Goal: Information Seeking & Learning: Learn about a topic

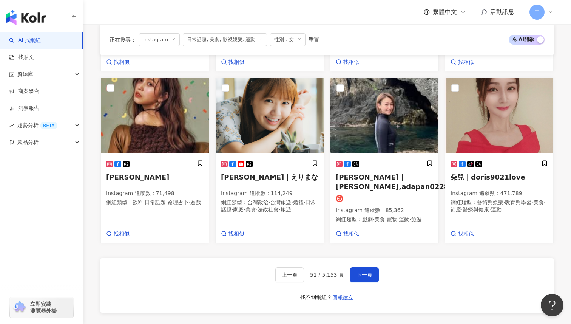
scroll to position [454, 0]
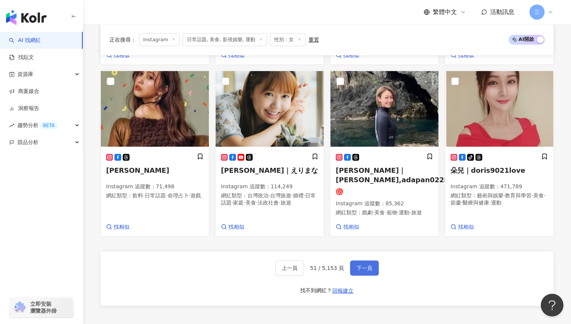
click at [358, 262] on button "下一頁" at bounding box center [364, 267] width 29 height 15
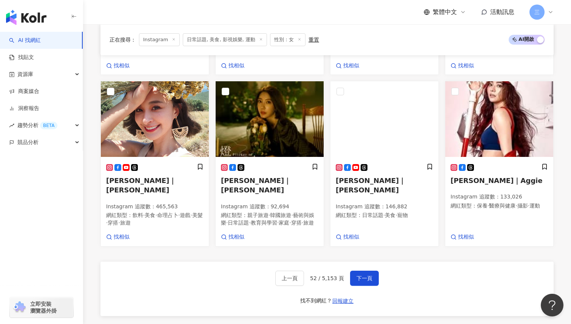
scroll to position [457, 0]
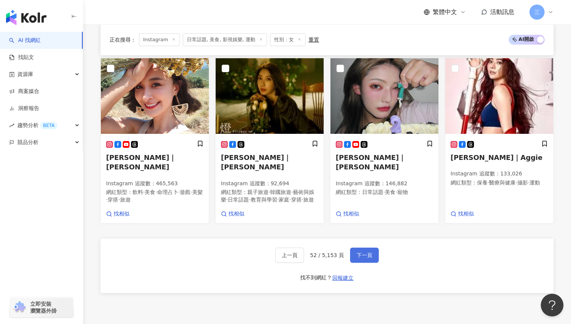
click at [358, 252] on span "下一頁" at bounding box center [364, 255] width 16 height 6
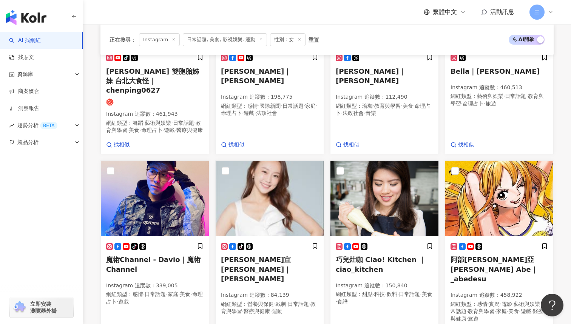
scroll to position [0, 0]
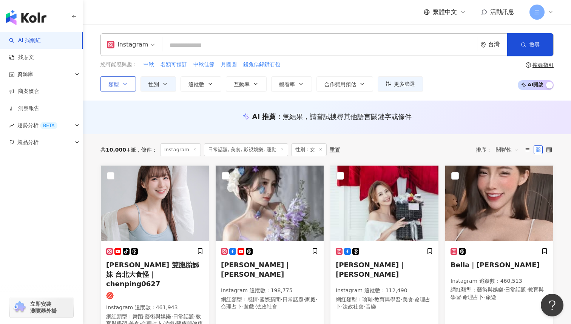
click at [121, 82] on button "類型" at bounding box center [117, 83] width 35 height 15
click at [86, 97] on div "Instagram 台灣 搜尋 您可能感興趣： 中秋 名額可預訂 中秋佳節 月圓圓 錢兔似錦鑽石包 類型 搜尋或選擇您想要的類型： 日常話題 美食 影視娛樂 …" at bounding box center [327, 62] width 488 height 76
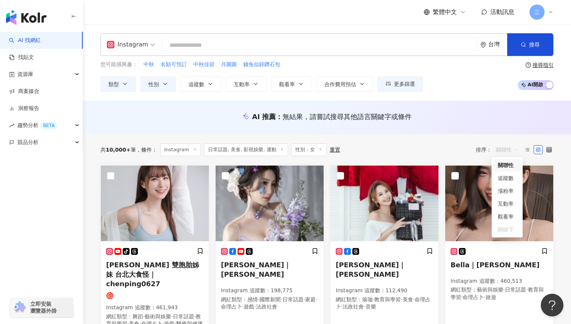
click at [511, 153] on span "關聯性" at bounding box center [507, 149] width 23 height 12
click at [512, 230] on div "關鍵字" at bounding box center [507, 229] width 19 height 8
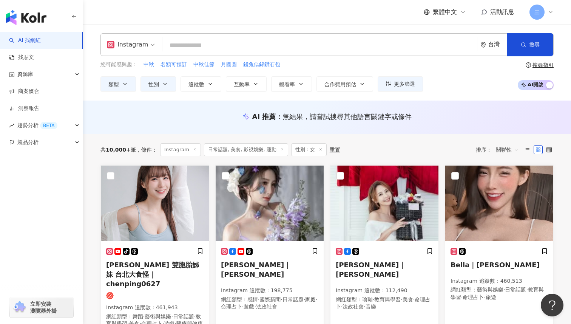
click at [464, 117] on div "AI 推薦 ： 無結果，請嘗試搜尋其他語言關鍵字或條件" at bounding box center [326, 116] width 453 height 9
click at [512, 149] on span "關聯性" at bounding box center [507, 149] width 23 height 12
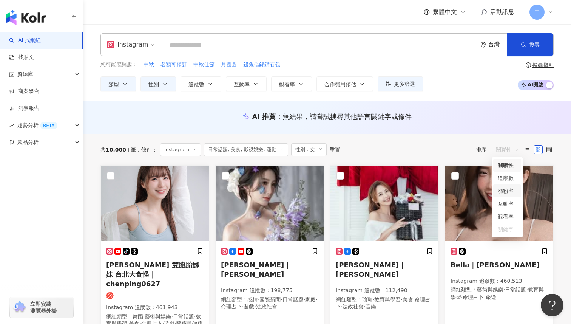
click at [508, 113] on div "AI 推薦 ： 無結果，請嘗試搜尋其他語言關鍵字或條件" at bounding box center [326, 116] width 453 height 9
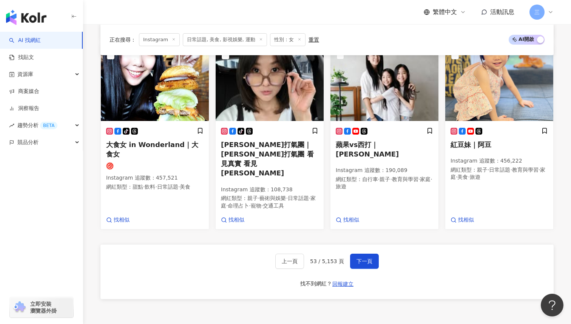
scroll to position [532, 0]
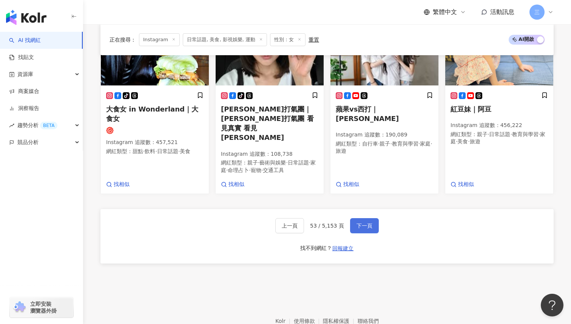
click at [365, 222] on span "下一頁" at bounding box center [364, 225] width 16 height 6
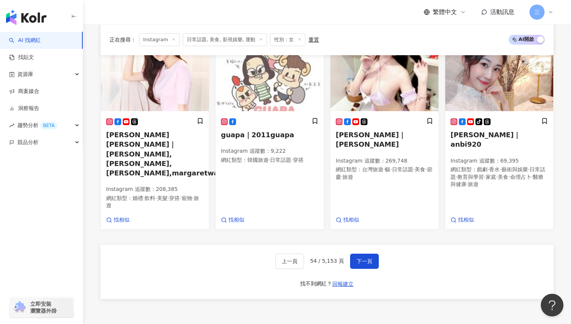
scroll to position [466, 0]
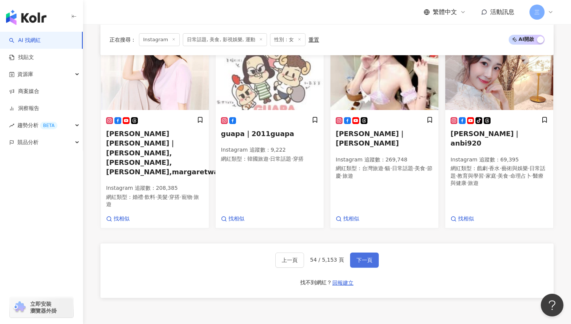
click at [361, 252] on button "下一頁" at bounding box center [364, 259] width 29 height 15
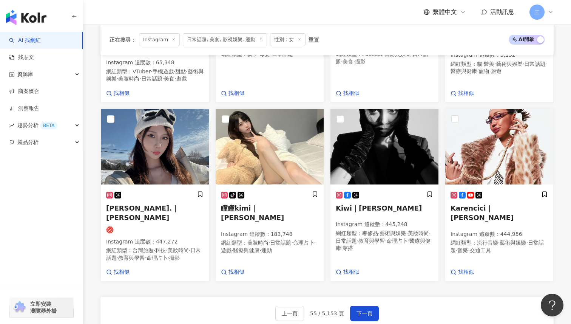
scroll to position [437, 0]
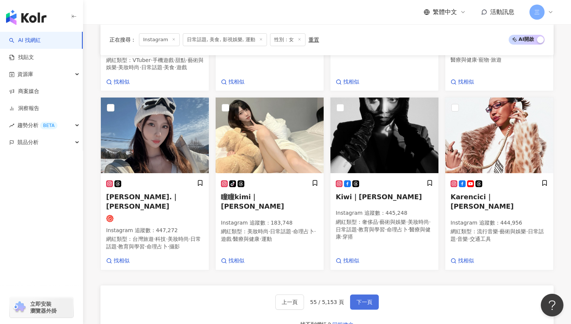
click at [363, 299] on span "下一頁" at bounding box center [364, 302] width 16 height 6
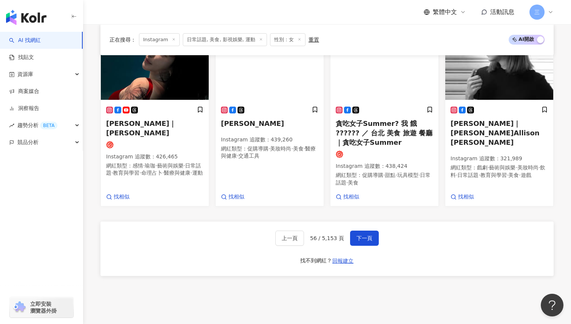
scroll to position [497, 0]
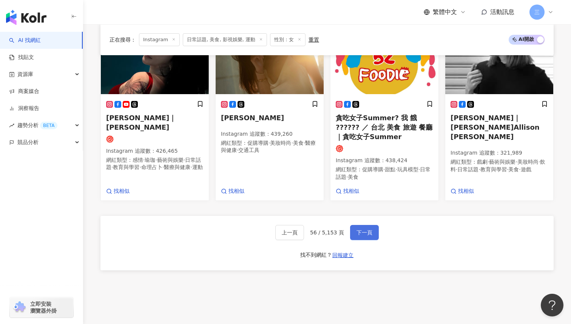
click at [362, 229] on span "下一頁" at bounding box center [364, 232] width 16 height 6
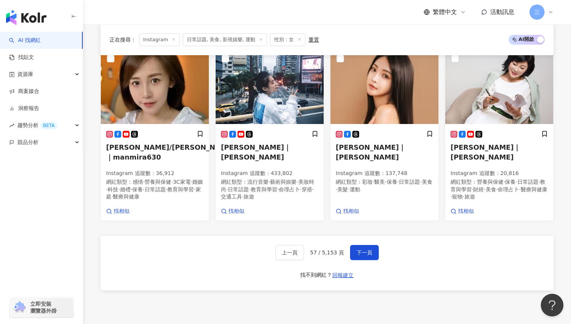
scroll to position [489, 0]
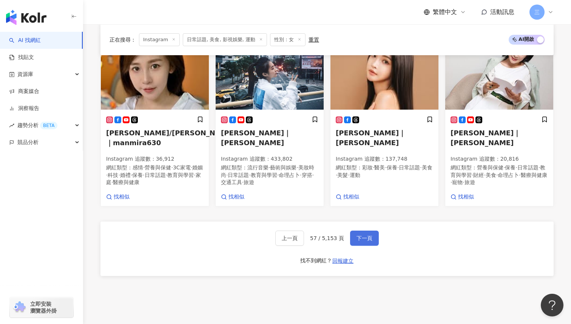
click at [368, 235] on span "下一頁" at bounding box center [364, 238] width 16 height 6
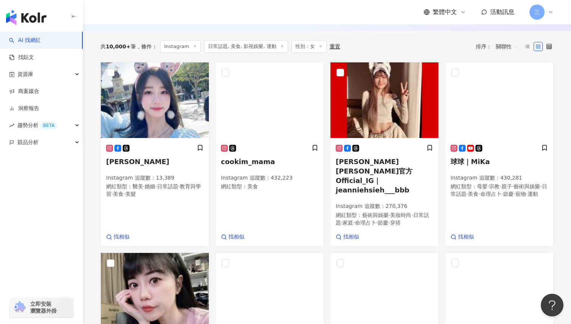
scroll to position [93, 0]
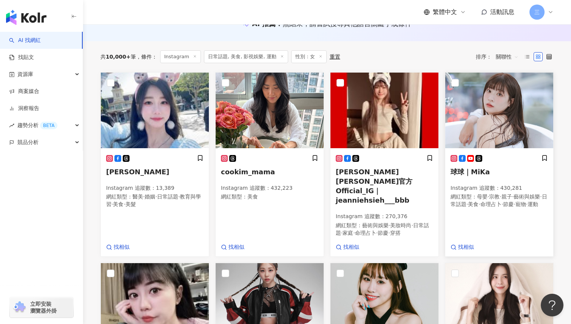
click at [508, 168] on h5 "球球｜MiKa" at bounding box center [498, 171] width 97 height 9
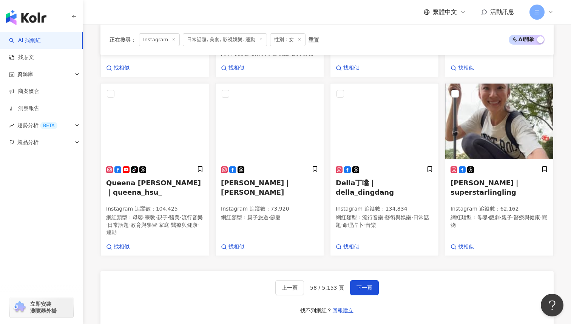
scroll to position [462, 0]
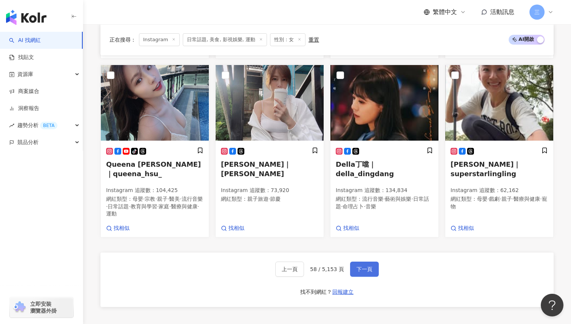
click at [365, 266] on span "下一頁" at bounding box center [364, 269] width 16 height 6
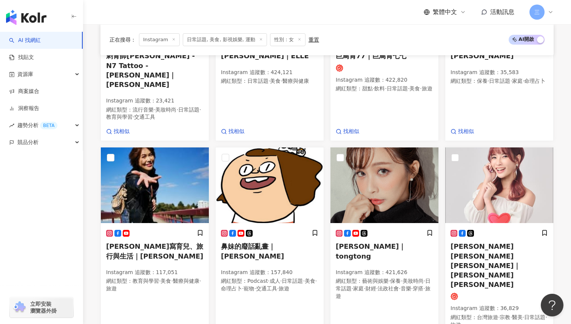
scroll to position [407, 0]
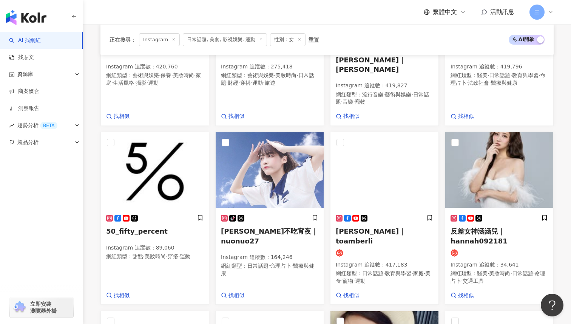
scroll to position [219, 0]
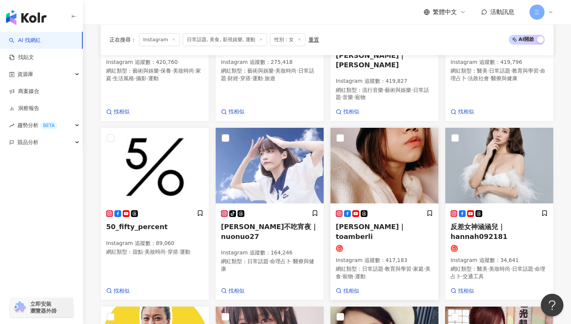
click at [375, 222] on span "AMBER李安柏｜toamberli" at bounding box center [371, 230] width 70 height 17
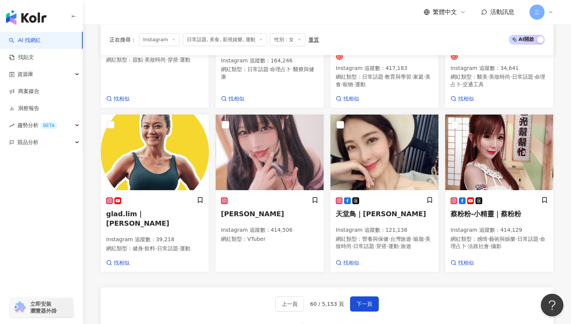
scroll to position [439, 0]
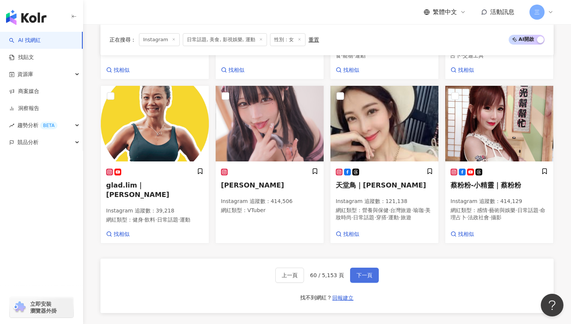
click at [364, 267] on button "下一頁" at bounding box center [364, 274] width 29 height 15
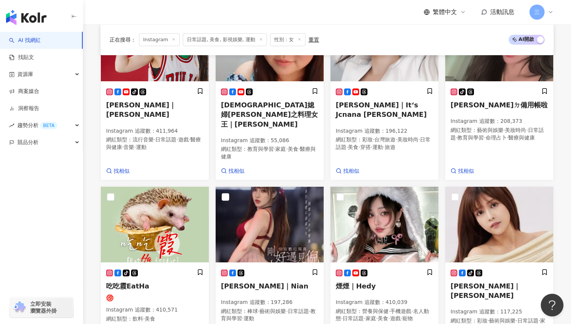
scroll to position [306, 0]
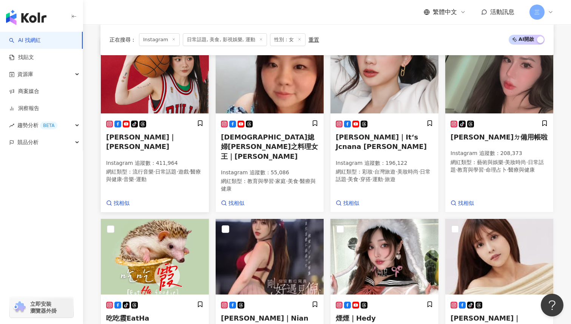
click at [118, 133] on span "王宇君｜洗菜" at bounding box center [141, 141] width 70 height 17
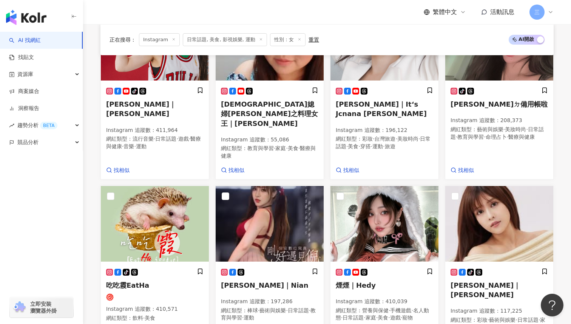
scroll to position [450, 0]
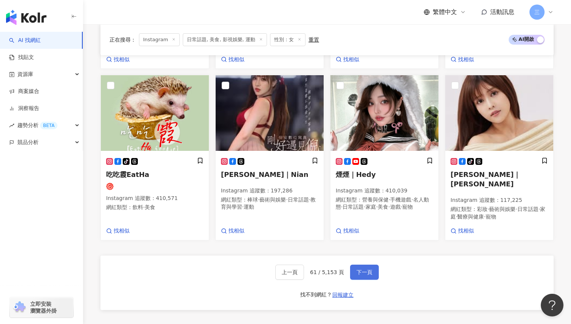
click at [371, 264] on button "下一頁" at bounding box center [364, 271] width 29 height 15
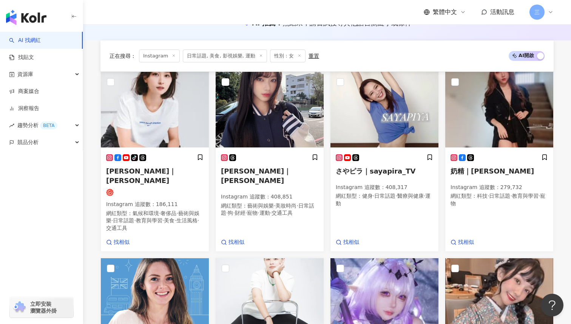
scroll to position [88, 0]
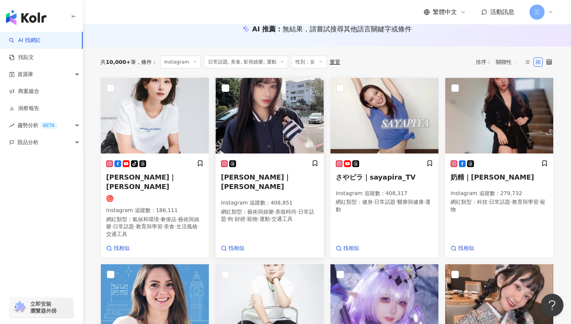
click at [259, 180] on h5 "趙宜莉｜ilixoxov" at bounding box center [269, 181] width 97 height 19
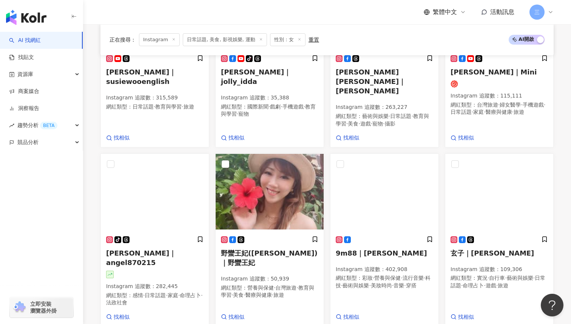
scroll to position [416, 0]
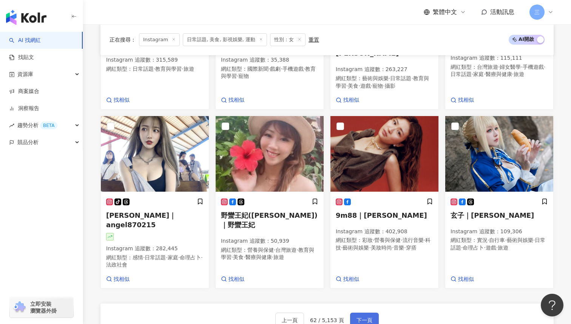
click at [369, 312] on button "下一頁" at bounding box center [364, 319] width 29 height 15
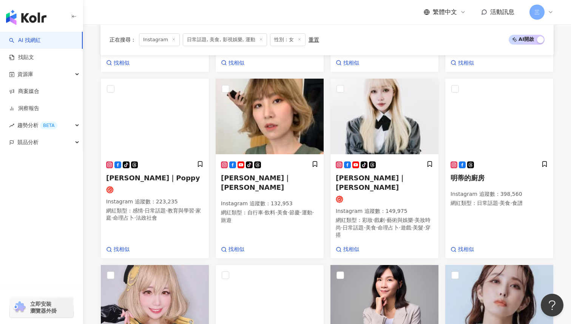
scroll to position [268, 0]
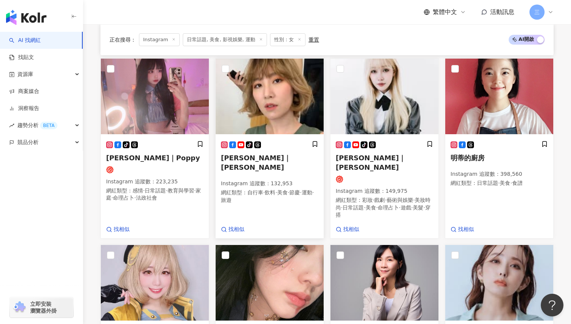
click at [265, 163] on div "tiktok-icon 李懿｜李懿-Summer Instagram 追蹤數 ： 132,953 網紅類型 ： 自行車 · 飲料 · 美食 · 節慶 · 運動…" at bounding box center [269, 175] width 97 height 70
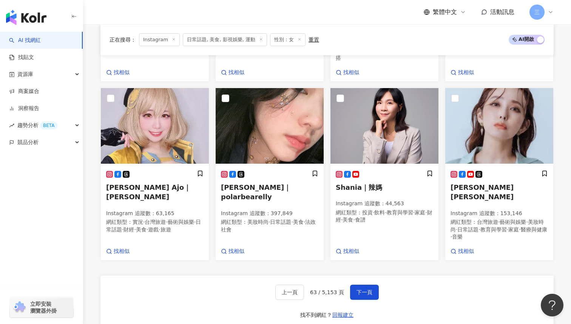
scroll to position [430, 0]
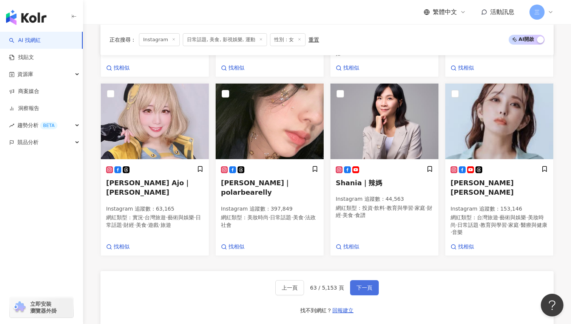
click at [367, 284] on span "下一頁" at bounding box center [364, 287] width 16 height 6
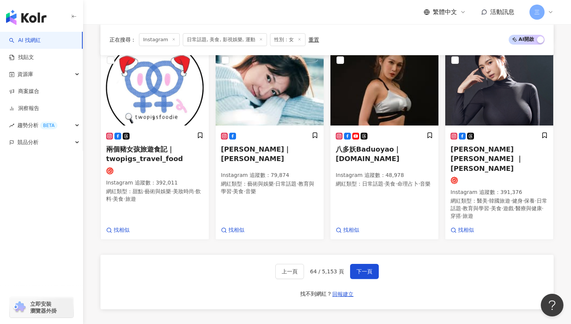
scroll to position [481, 0]
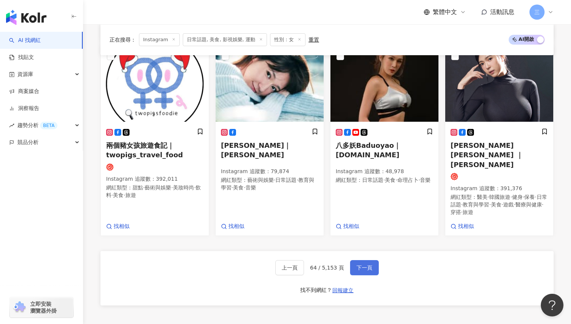
click at [364, 260] on button "下一頁" at bounding box center [364, 267] width 29 height 15
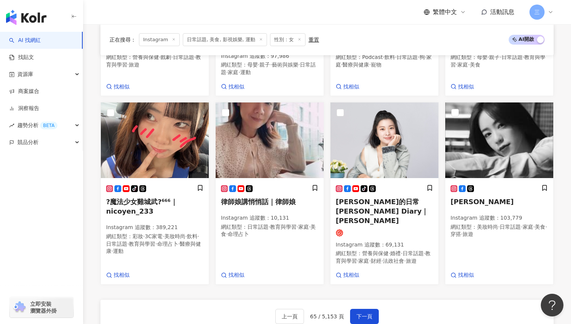
scroll to position [427, 0]
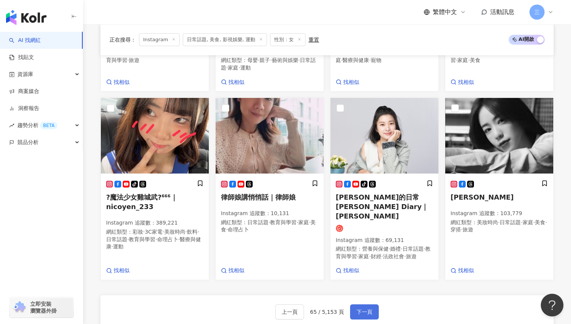
click at [368, 308] on span "下一頁" at bounding box center [364, 311] width 16 height 6
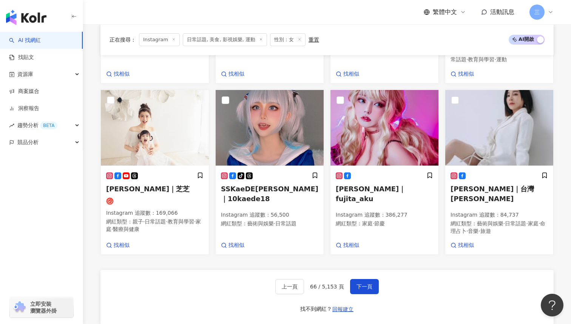
scroll to position [466, 0]
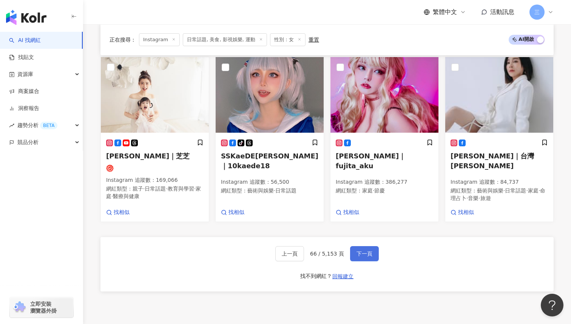
click at [357, 250] on span "下一頁" at bounding box center [364, 253] width 16 height 6
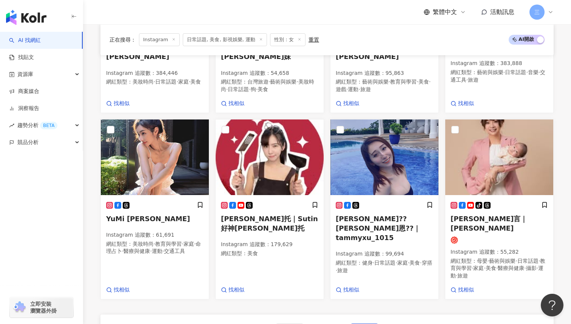
scroll to position [458, 0]
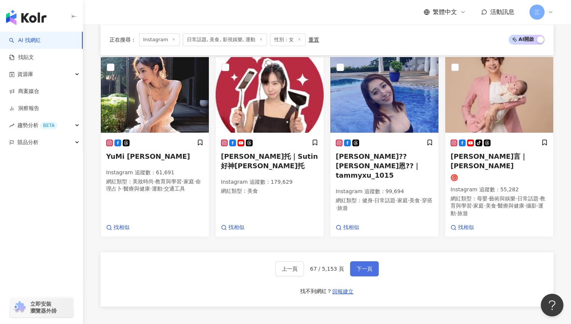
click at [364, 265] on span "下一頁" at bounding box center [364, 268] width 16 height 6
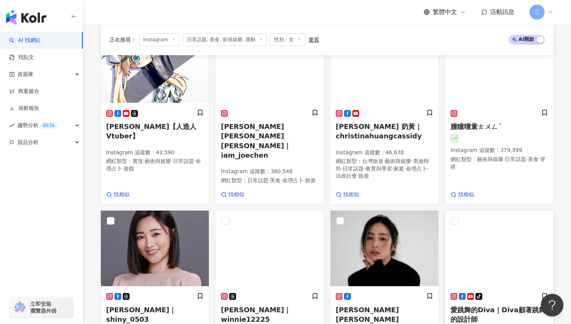
scroll to position [257, 0]
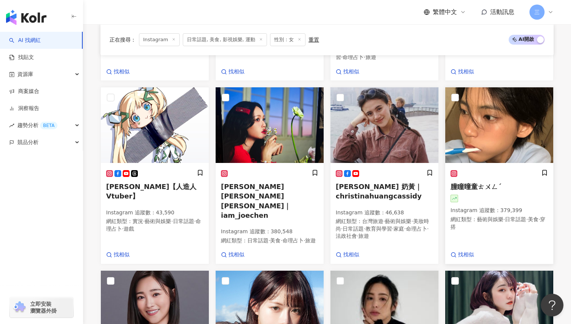
click at [468, 182] on span "朣瞳曈童ㄊㄨㄥˊ" at bounding box center [475, 186] width 51 height 8
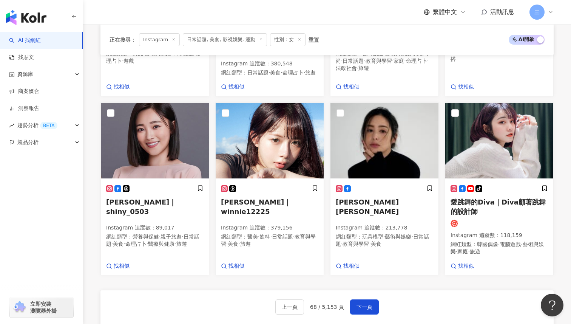
scroll to position [496, 0]
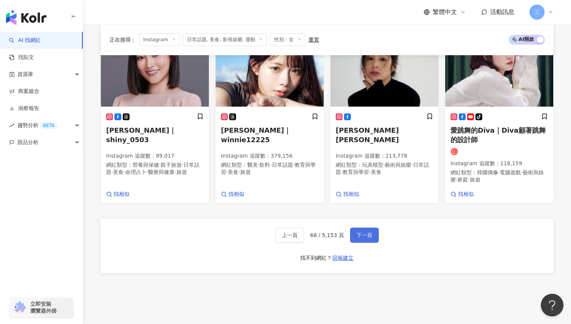
click at [363, 227] on button "下一頁" at bounding box center [364, 234] width 29 height 15
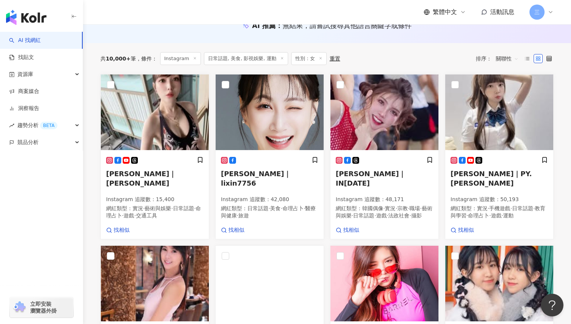
scroll to position [85, 0]
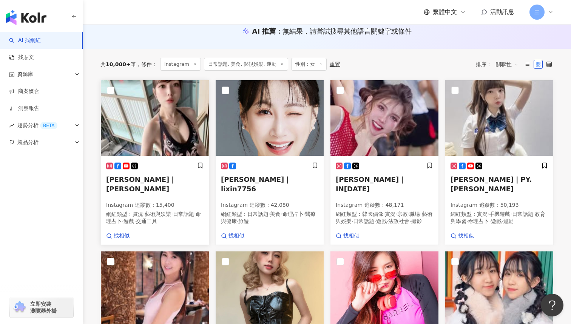
click at [175, 183] on h5 "劉薰愛｜Alicia Liu" at bounding box center [154, 183] width 97 height 19
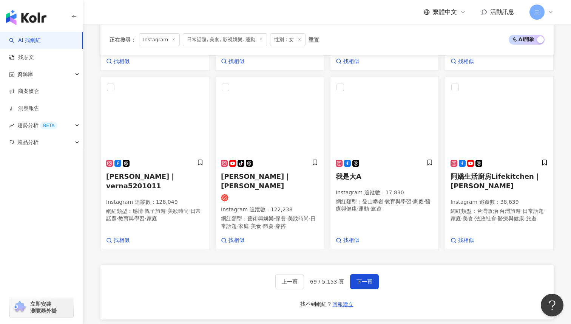
scroll to position [468, 0]
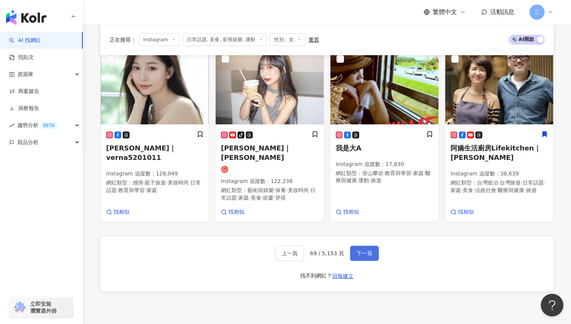
click at [362, 250] on span "下一頁" at bounding box center [364, 253] width 16 height 6
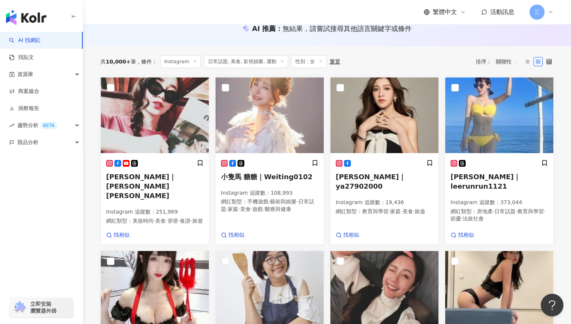
scroll to position [80, 0]
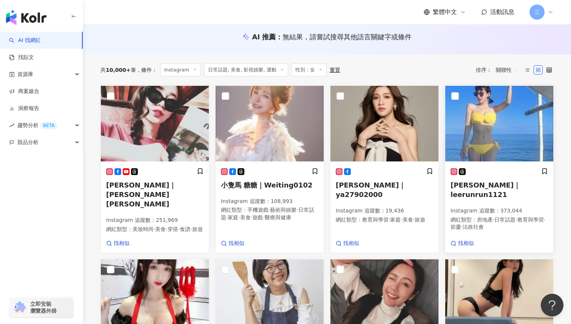
click at [508, 186] on span "李潤潤｜leerunrun1121" at bounding box center [485, 189] width 70 height 17
click at [551, 71] on icon at bounding box center [548, 69] width 5 height 5
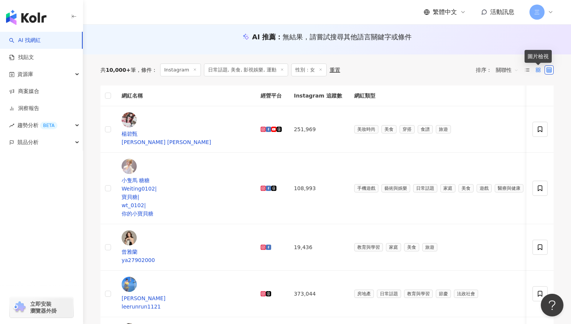
click at [538, 70] on icon at bounding box center [537, 69] width 5 height 5
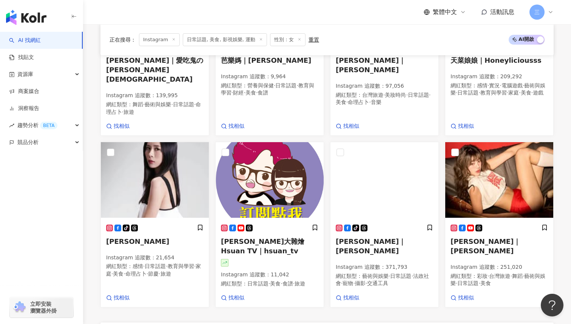
scroll to position [511, 0]
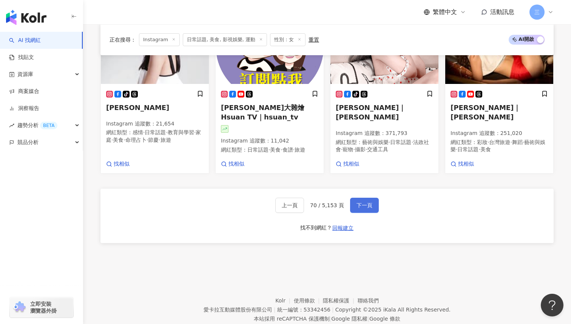
click at [362, 197] on button "下一頁" at bounding box center [364, 204] width 29 height 15
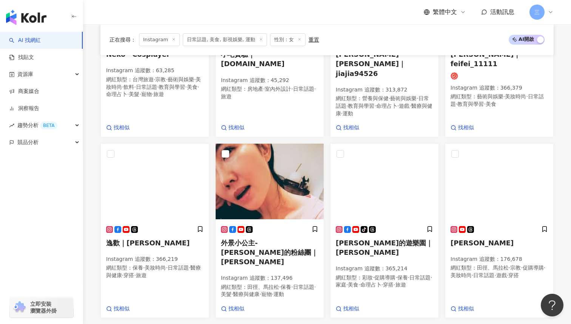
scroll to position [442, 0]
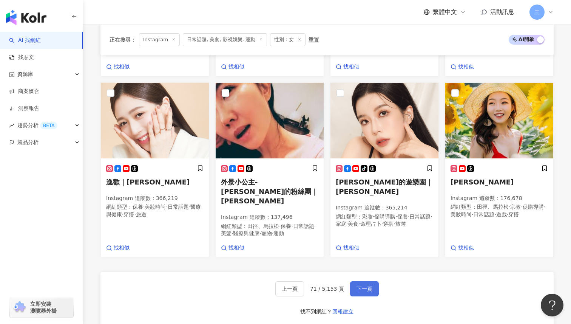
click at [359, 285] on span "下一頁" at bounding box center [364, 288] width 16 height 6
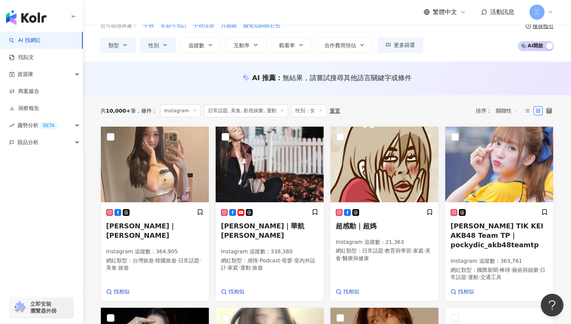
scroll to position [0, 0]
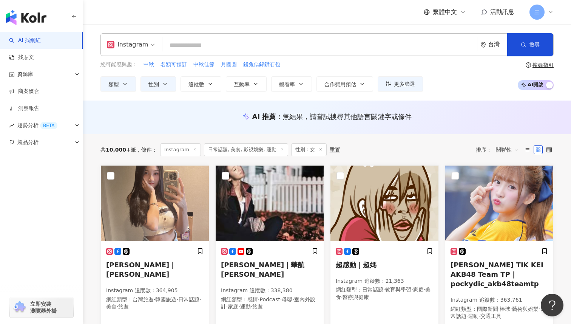
click at [216, 45] on input "search" at bounding box center [319, 45] width 308 height 14
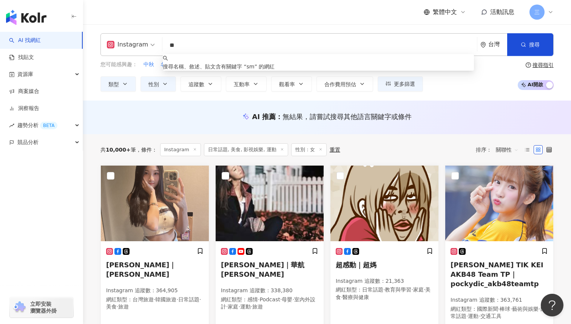
type input "*"
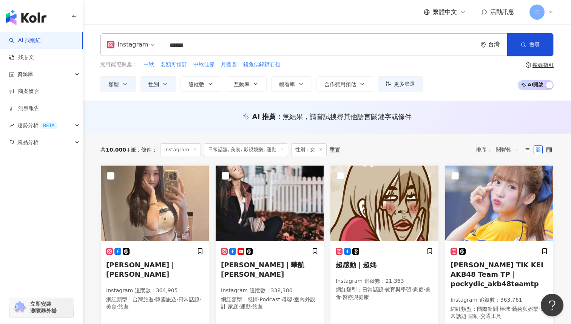
type input "****"
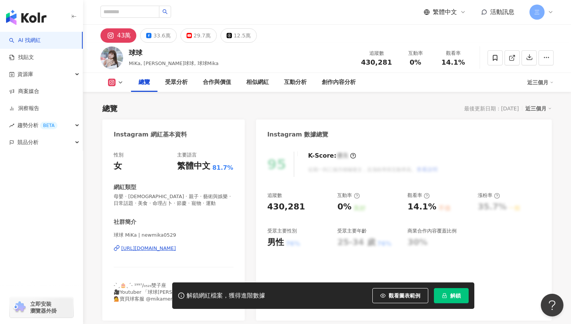
scroll to position [42, 0]
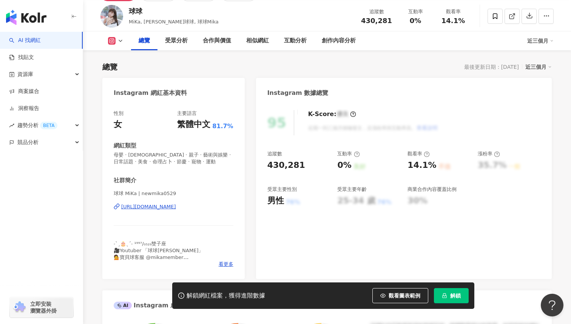
click at [176, 206] on div "https://www.instagram.com/newmika0529/" at bounding box center [148, 206] width 55 height 7
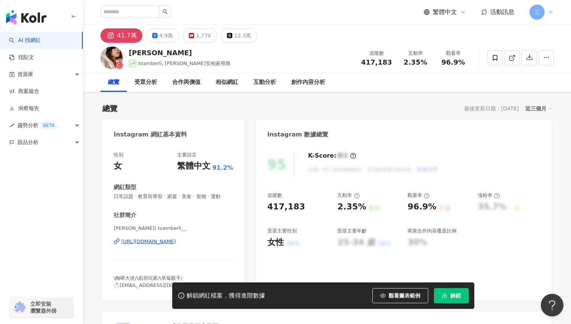
click at [176, 240] on div "https://www.instagram.com/toamberli__/" at bounding box center [148, 241] width 55 height 7
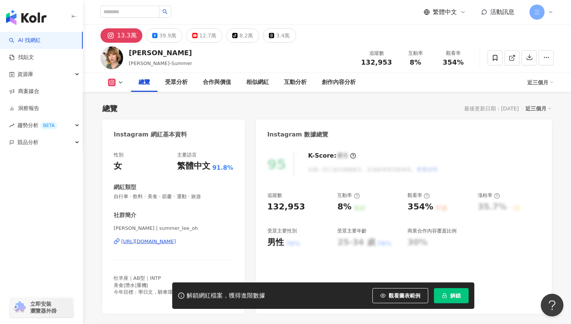
scroll to position [119, 0]
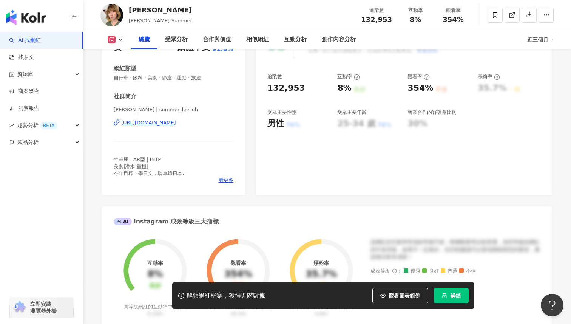
click at [175, 122] on div "https://www.instagram.com/summer_lee_oh/" at bounding box center [148, 122] width 55 height 7
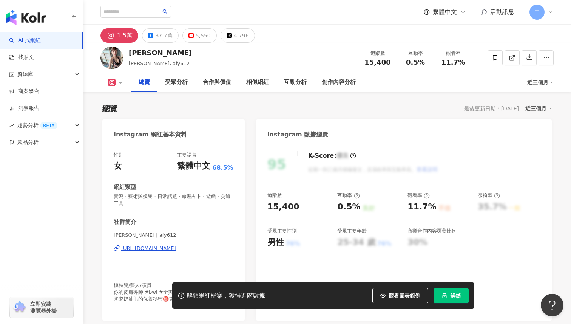
scroll to position [45, 0]
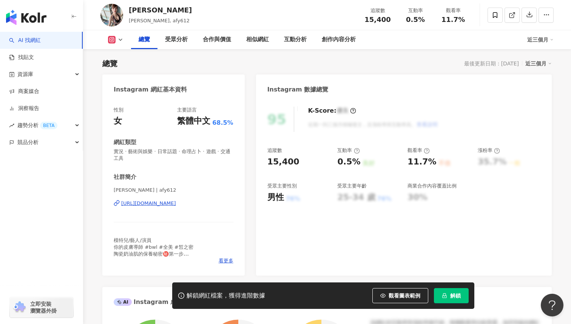
click at [170, 202] on div "https://www.instagram.com/afy612/" at bounding box center [148, 203] width 55 height 7
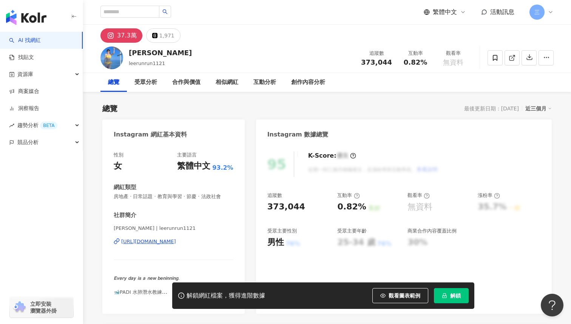
click at [176, 239] on div "[URL][DOMAIN_NAME]" at bounding box center [148, 241] width 55 height 7
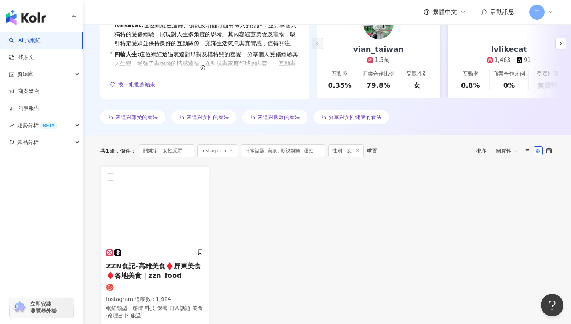
scroll to position [186, 0]
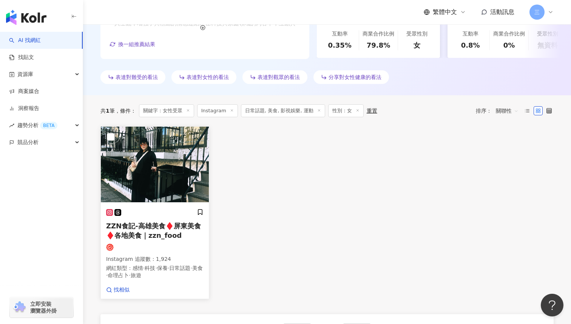
click at [154, 234] on span "ZZN食記-高雄美食♦️屏東美食♦️各地美食｜zzn_food" at bounding box center [153, 230] width 95 height 17
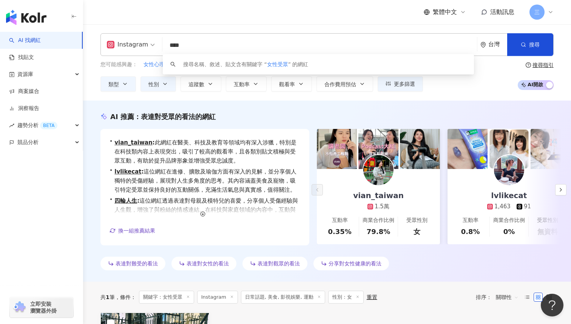
click at [206, 44] on input "****" at bounding box center [319, 45] width 308 height 14
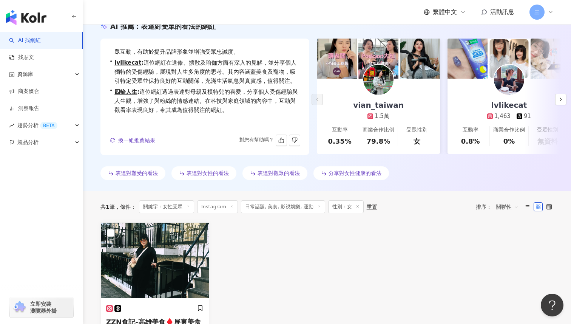
scroll to position [92, 0]
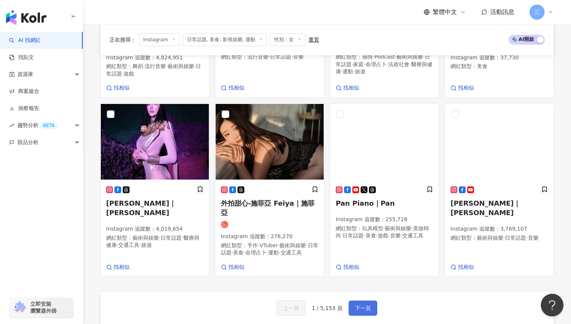
scroll to position [514, 0]
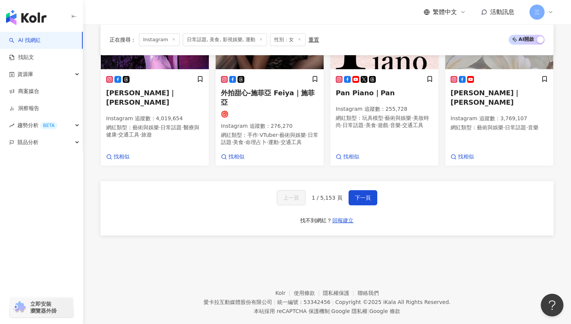
click at [327, 194] on span "1 / 5,153 頁" at bounding box center [326, 197] width 31 height 6
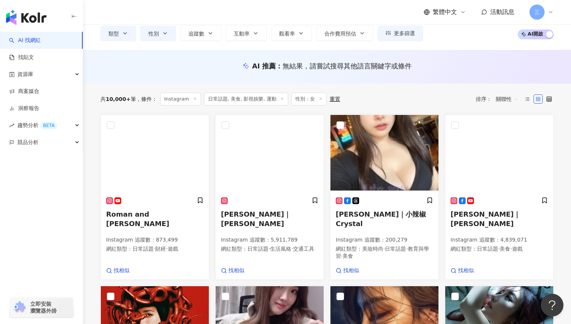
scroll to position [0, 0]
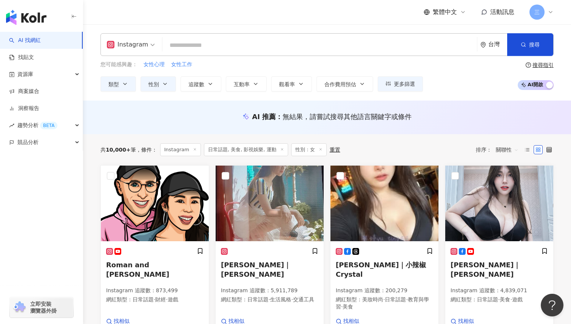
click at [545, 68] on div "搜尋指引" at bounding box center [542, 65] width 21 height 6
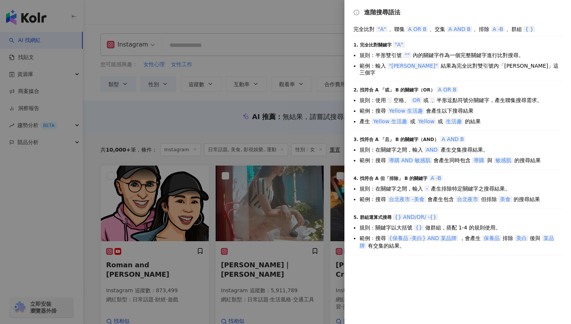
click at [307, 70] on div at bounding box center [285, 162] width 571 height 324
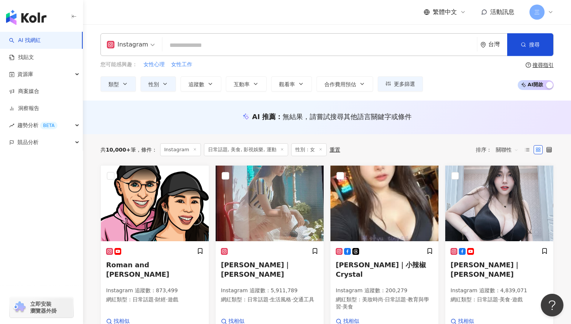
click at [219, 48] on input "search" at bounding box center [319, 45] width 308 height 14
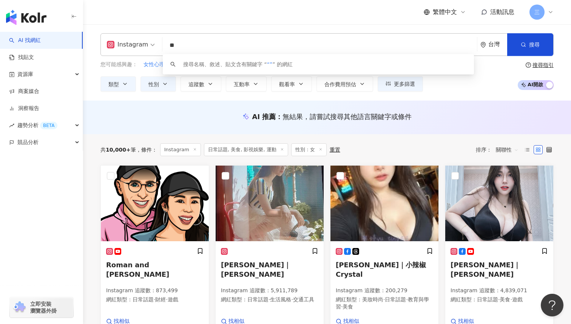
type input "*"
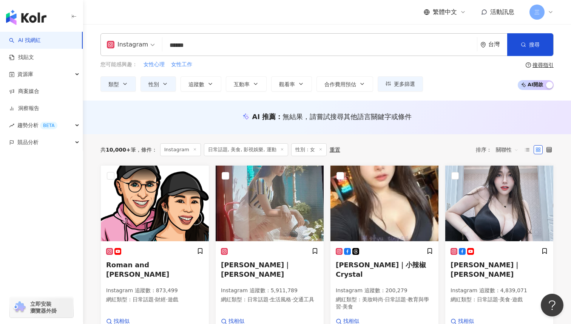
click at [538, 65] on div "搜尋指引" at bounding box center [542, 65] width 21 height 6
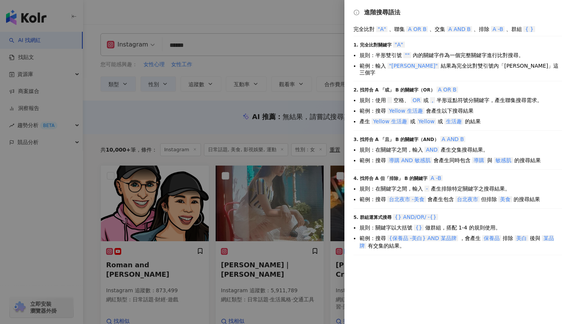
click at [301, 104] on div at bounding box center [285, 162] width 571 height 324
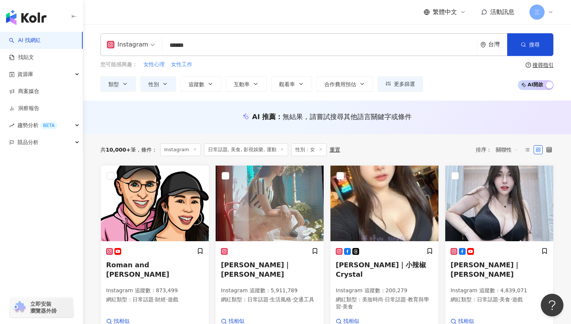
click at [219, 48] on input "******" at bounding box center [319, 45] width 308 height 14
click at [203, 114] on div "AI 推薦 ： 無結果，請嘗試搜尋其他語言關鍵字或條件" at bounding box center [326, 116] width 453 height 9
click at [535, 67] on div "搜尋指引" at bounding box center [542, 65] width 21 height 6
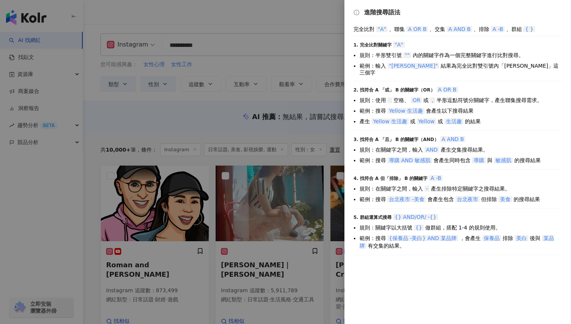
click at [229, 116] on div at bounding box center [285, 162] width 571 height 324
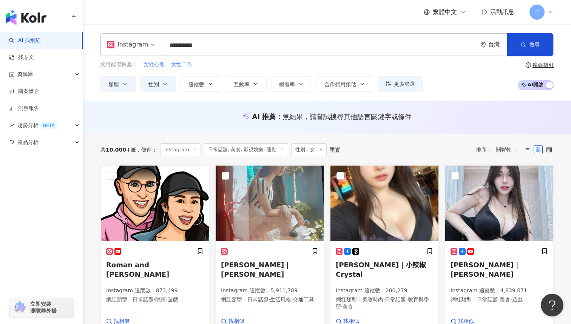
click at [194, 43] on input "**********" at bounding box center [319, 45] width 308 height 14
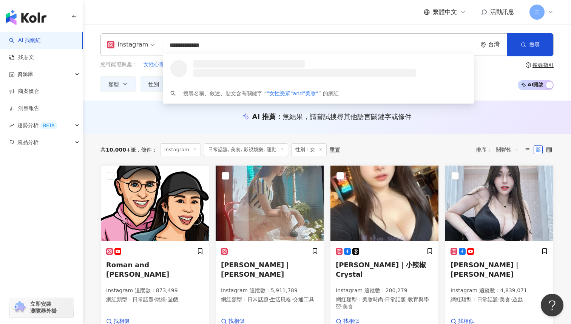
click at [254, 41] on input "**********" at bounding box center [319, 45] width 308 height 14
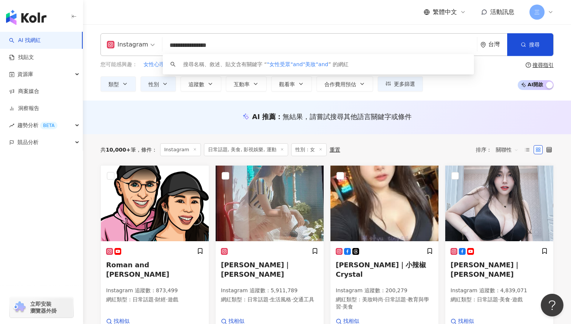
click at [478, 103] on div "AI 推薦 ： 無結果，請嘗試搜尋其他語言關鍵字或條件" at bounding box center [327, 117] width 488 height 34
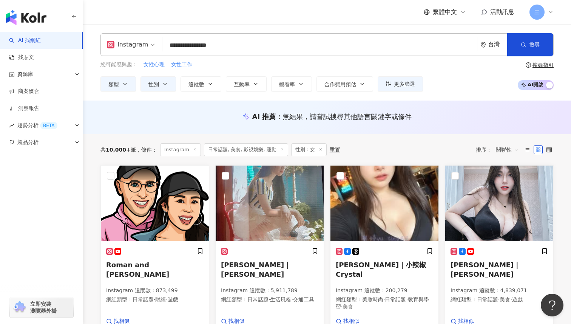
click at [535, 67] on div "搜尋指引" at bounding box center [542, 65] width 21 height 6
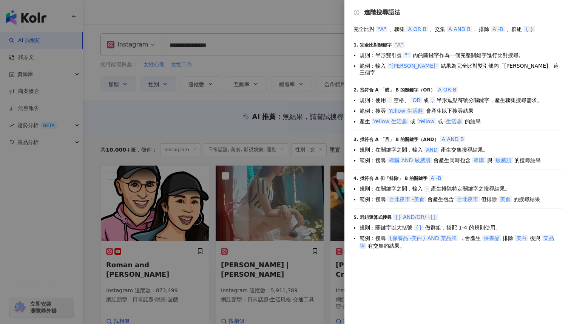
click at [248, 163] on div at bounding box center [285, 162] width 571 height 324
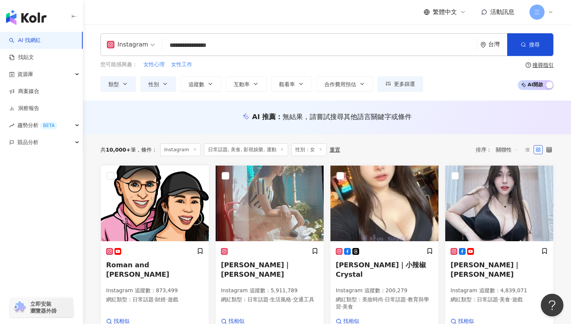
click at [247, 47] on input "**********" at bounding box center [319, 45] width 308 height 14
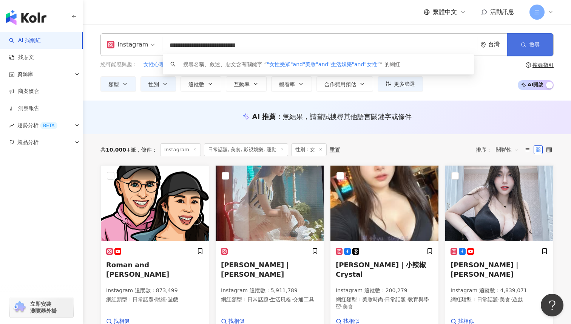
click at [520, 46] on button "搜尋" at bounding box center [530, 44] width 46 height 23
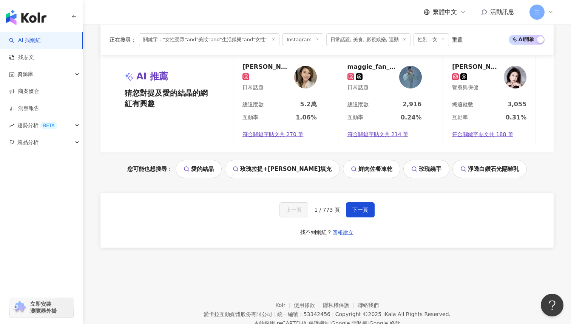
scroll to position [715, 0]
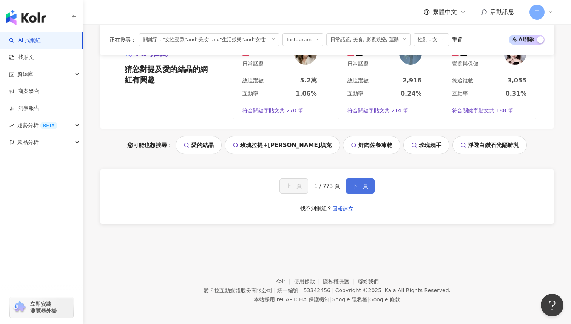
click at [371, 190] on button "下一頁" at bounding box center [360, 185] width 29 height 15
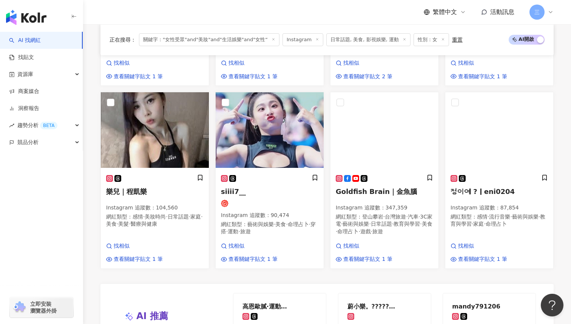
scroll to position [455, 0]
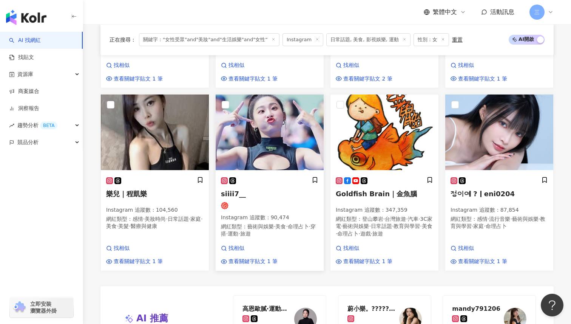
click at [224, 190] on span "siiii7__" at bounding box center [233, 194] width 25 height 8
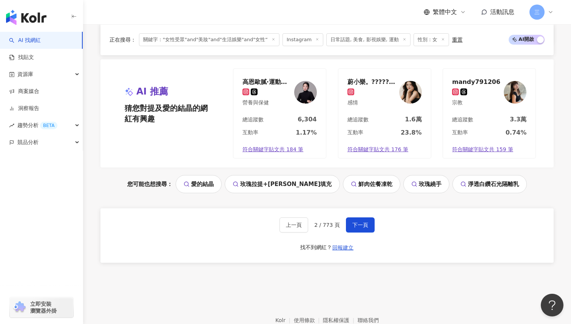
scroll to position [688, 0]
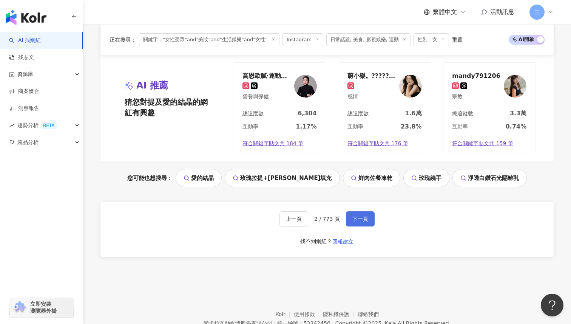
click at [356, 211] on button "下一頁" at bounding box center [360, 218] width 29 height 15
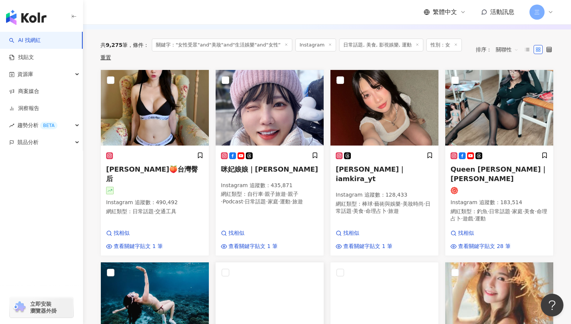
scroll to position [0, 0]
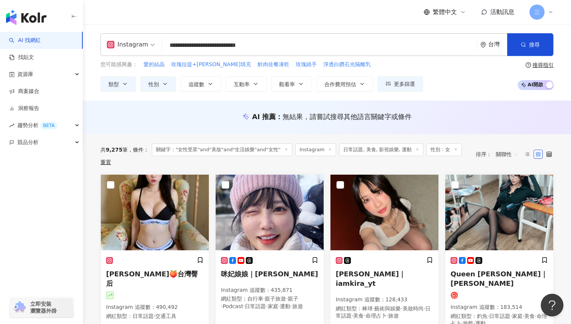
click at [313, 51] on input "**********" at bounding box center [319, 45] width 308 height 14
click at [517, 42] on button "搜尋" at bounding box center [530, 44] width 46 height 23
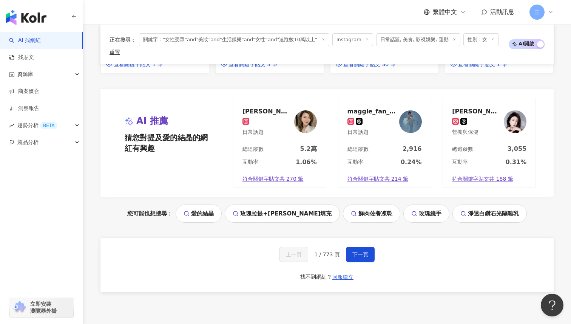
scroll to position [656, 0]
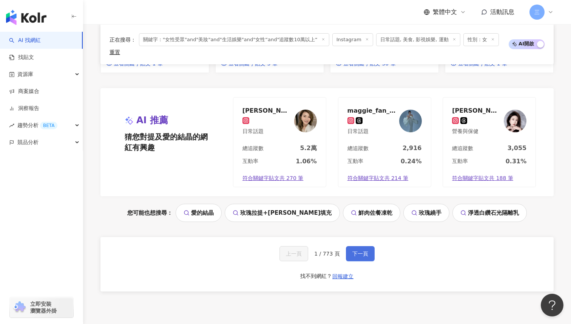
click at [368, 253] on button "下一頁" at bounding box center [360, 253] width 29 height 15
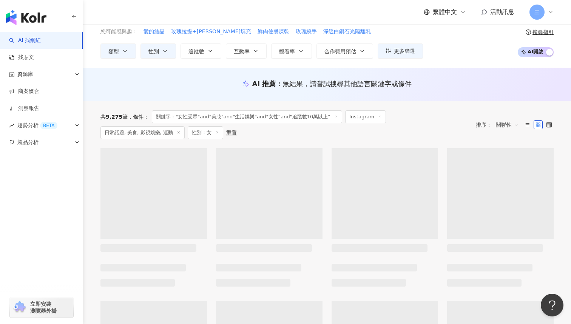
scroll to position [43, 0]
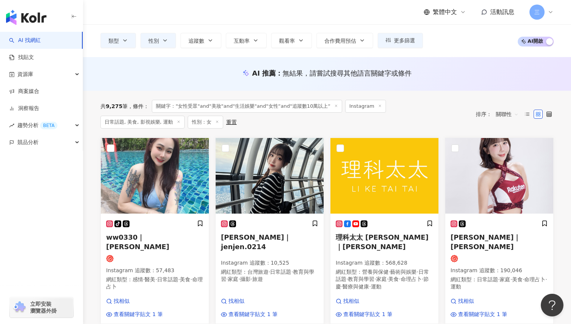
click at [326, 163] on div "Jen｜jenjen.0214 Instagram 追蹤數 ： 10,525 網紅類型 ： 台灣旅遊 · 日常話題 · 教育與學習 · 家庭 · 攝影 · 旅…" at bounding box center [269, 230] width 115 height 186
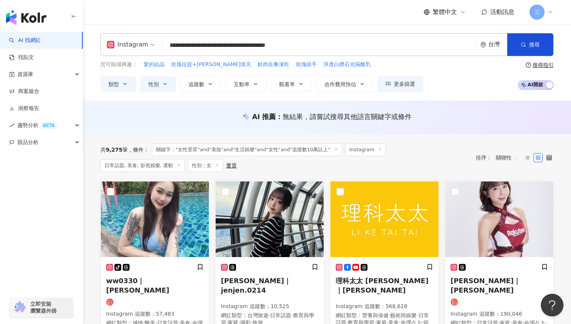
click at [335, 45] on input "**********" at bounding box center [319, 45] width 308 height 14
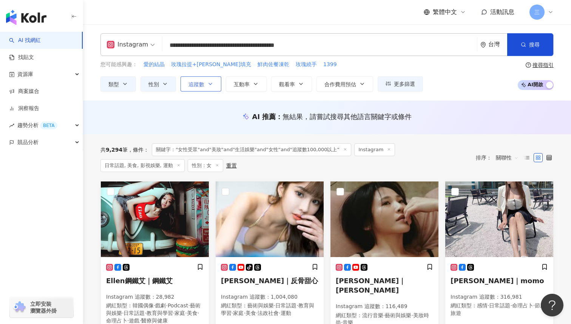
type input "**********"
click at [211, 85] on icon "button" at bounding box center [210, 84] width 6 height 6
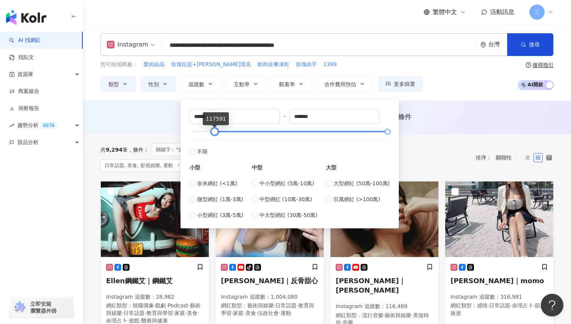
drag, startPoint x: 192, startPoint y: 130, endPoint x: 215, endPoint y: 132, distance: 23.1
click at [215, 132] on div at bounding box center [215, 131] width 4 height 4
click at [238, 153] on label "不限" at bounding box center [290, 147] width 200 height 16
type input "******"
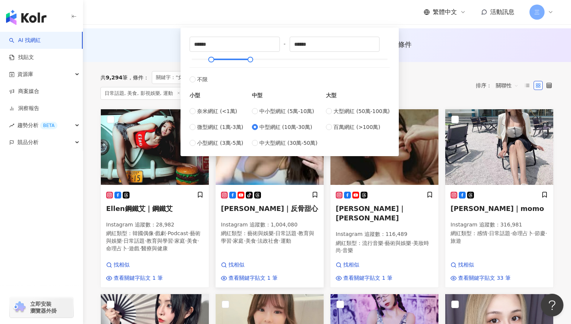
scroll to position [65, 0]
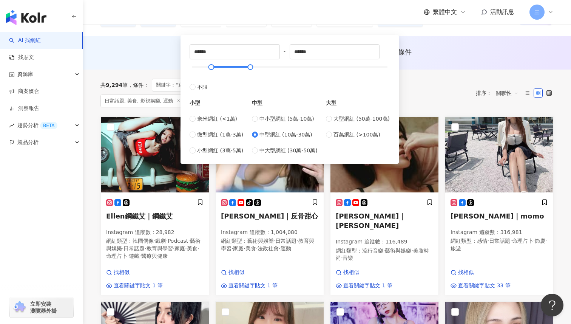
click at [430, 101] on div "共 9,294 筆 條件 ： 關鍵字："女性受眾"and"美妝"and"生活娛樂"and"女性“and"追蹤數100,000以上“ Instagram 日常話…" at bounding box center [284, 93] width 368 height 29
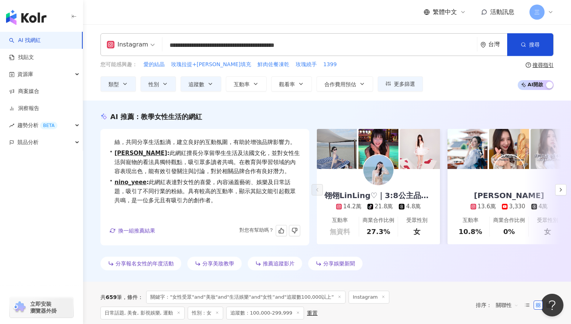
scroll to position [18, 0]
click at [561, 192] on icon "button" at bounding box center [561, 189] width 6 height 6
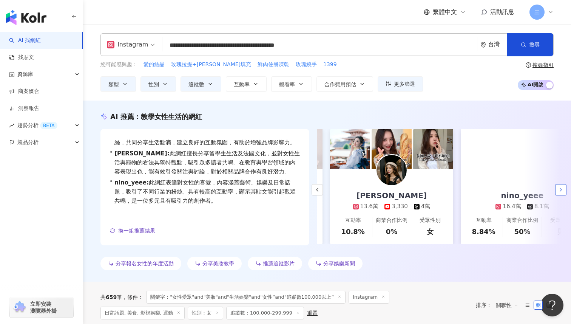
scroll to position [0, 131]
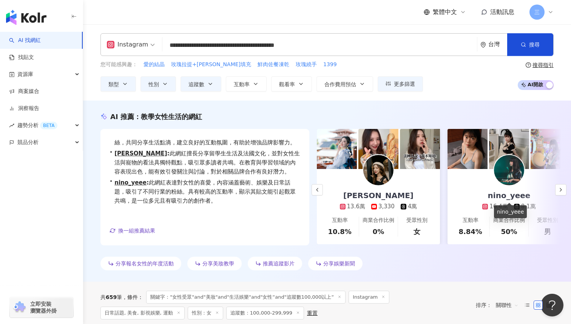
click at [508, 194] on div "nino_yeee" at bounding box center [509, 195] width 58 height 11
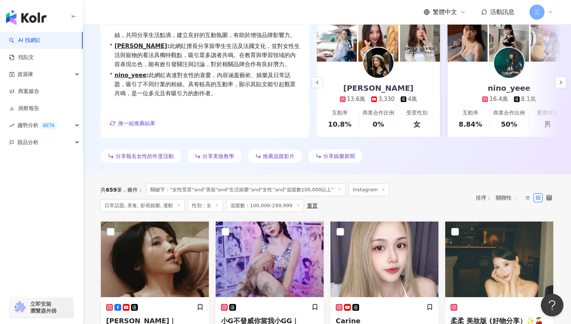
scroll to position [98, 0]
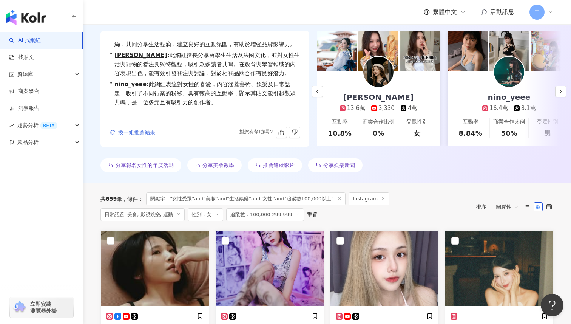
click at [119, 132] on span "換一組推薦結果" at bounding box center [136, 132] width 37 height 6
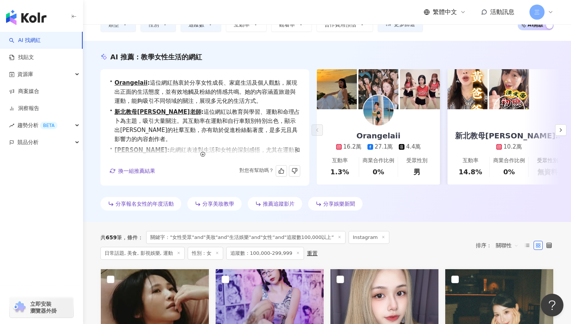
scroll to position [59, 0]
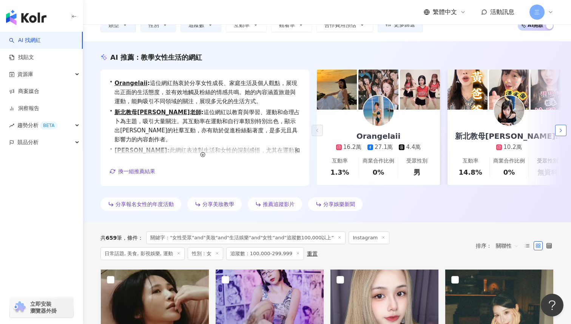
click at [562, 130] on icon "button" at bounding box center [561, 130] width 6 height 6
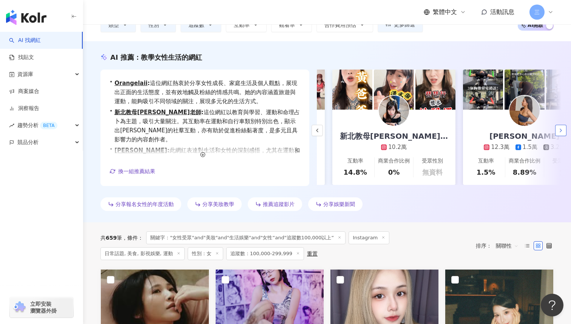
scroll to position [0, 131]
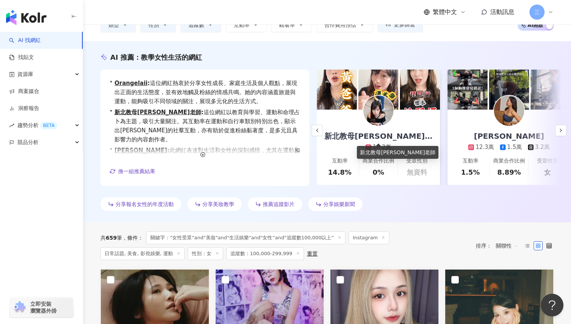
click at [388, 135] on div "新北教母黃老師" at bounding box center [378, 136] width 123 height 11
click at [560, 129] on polyline "button" at bounding box center [561, 130] width 2 height 3
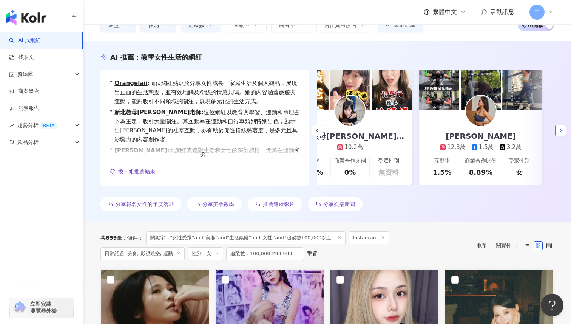
scroll to position [0, 163]
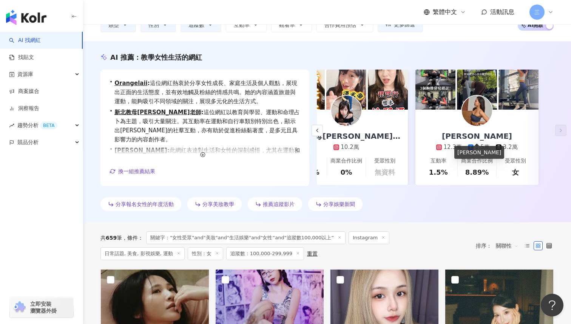
click at [486, 136] on div "Christine Chang" at bounding box center [476, 136] width 85 height 11
click at [128, 169] on span "換一組推薦結果" at bounding box center [136, 171] width 37 height 6
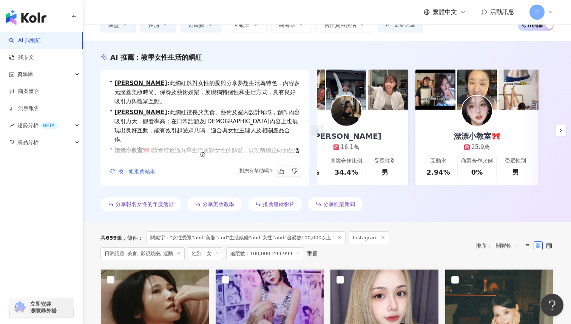
scroll to position [0, 0]
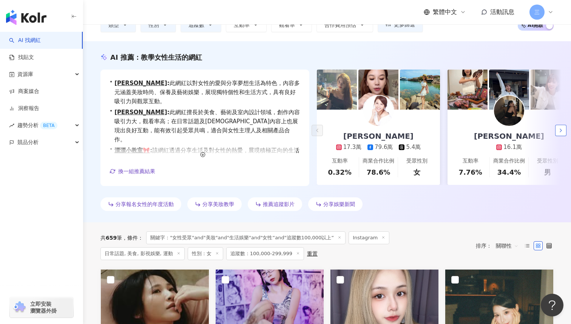
click at [561, 128] on icon "button" at bounding box center [561, 130] width 6 height 6
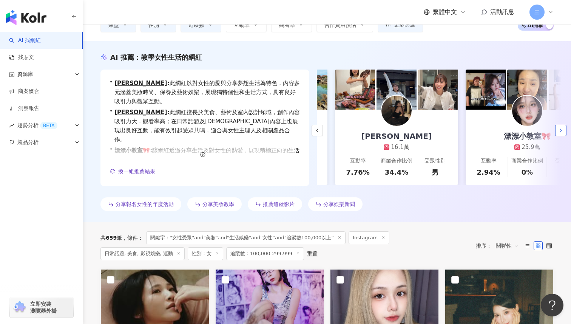
scroll to position [0, 131]
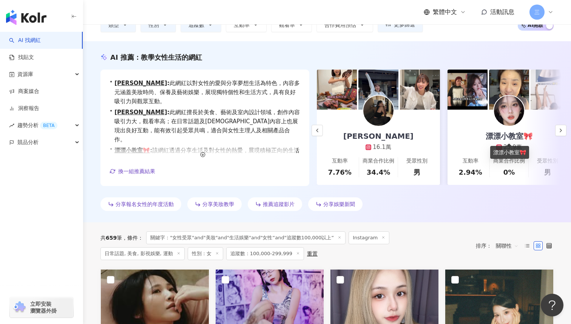
click at [517, 136] on div "漂漂小教室🎀" at bounding box center [509, 136] width 62 height 11
click at [560, 130] on icon "button" at bounding box center [561, 130] width 6 height 6
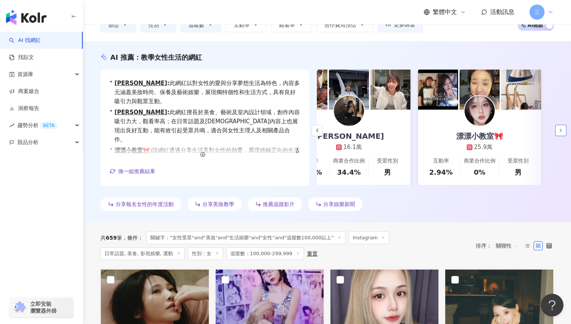
scroll to position [0, 163]
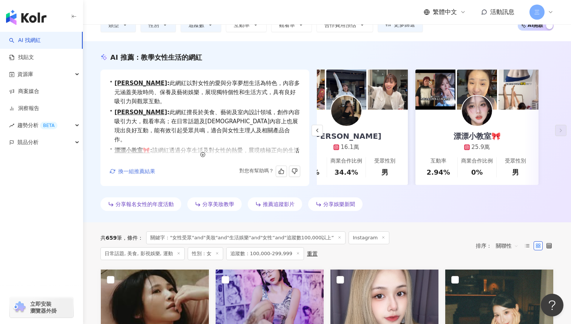
click at [140, 170] on span "換一組推薦結果" at bounding box center [136, 171] width 37 height 6
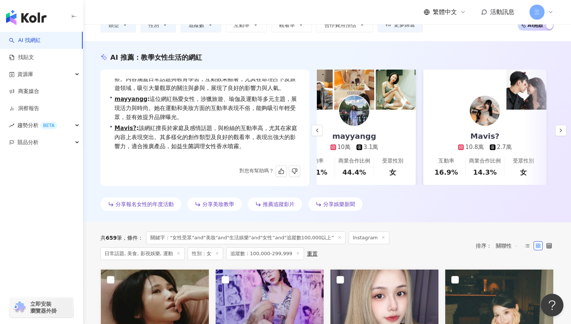
scroll to position [0, 157]
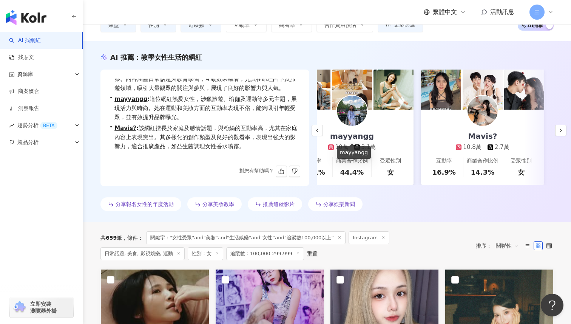
click at [358, 138] on div "mayyangg" at bounding box center [351, 136] width 59 height 11
click at [484, 138] on div "Mavis?" at bounding box center [483, 136] width 44 height 11
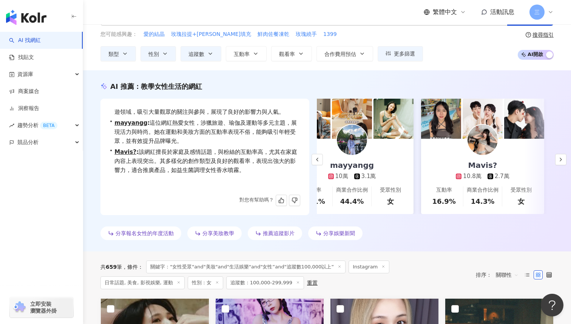
scroll to position [69, 0]
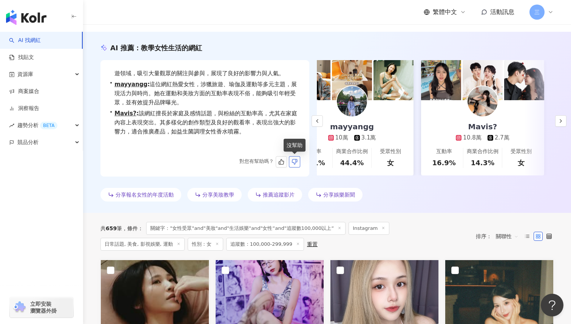
click at [293, 165] on span "button" at bounding box center [294, 161] width 6 height 8
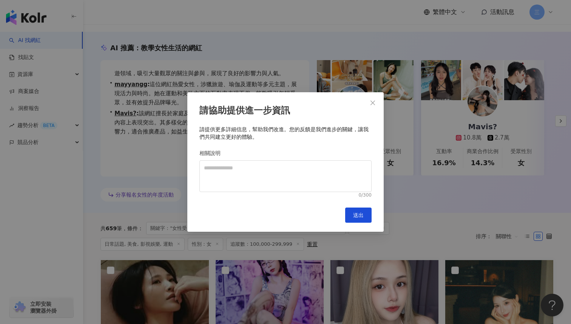
click at [373, 101] on icon "close" at bounding box center [373, 103] width 6 height 6
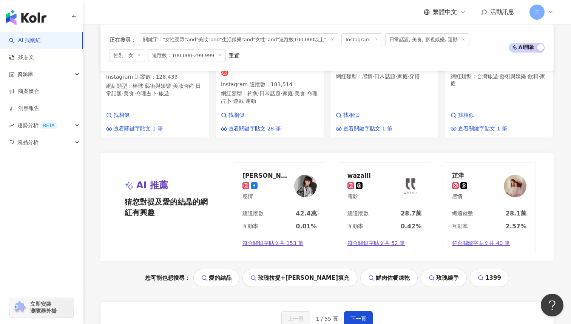
scroll to position [787, 0]
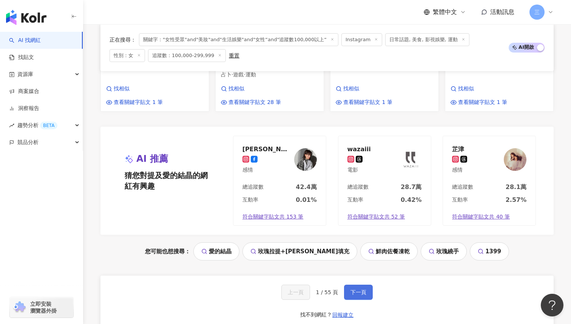
click at [362, 289] on span "下一頁" at bounding box center [358, 292] width 16 height 6
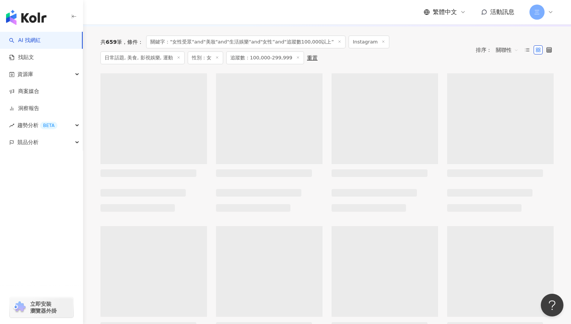
scroll to position [252, 0]
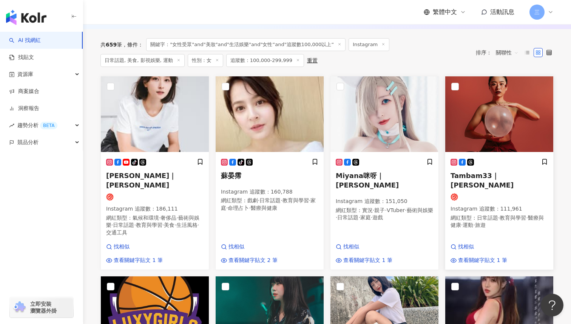
click at [489, 179] on h5 "Tambam33｜Tambam 姍姍" at bounding box center [498, 180] width 97 height 19
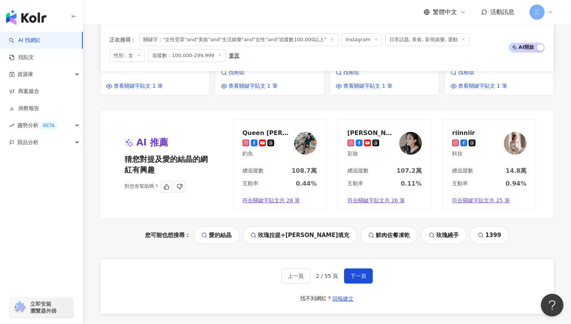
scroll to position [840, 0]
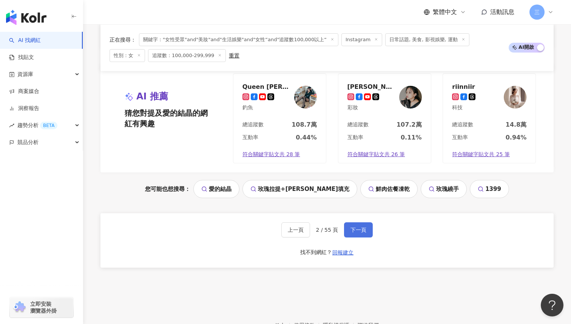
click at [359, 227] on span "下一頁" at bounding box center [358, 230] width 16 height 6
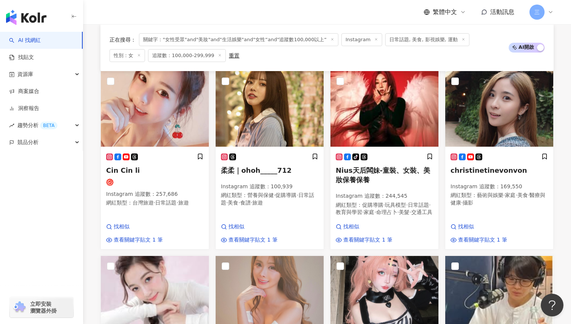
scroll to position [248, 0]
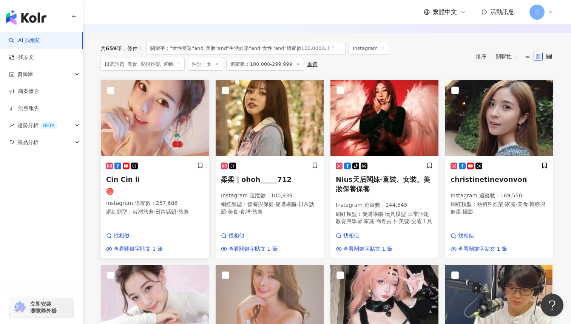
click at [170, 195] on div "Cin Cin li Instagram 追蹤數 ： 257,686 網紅類型 ： 台灣旅遊 · 日常話題 · 旅遊" at bounding box center [154, 192] width 97 height 60
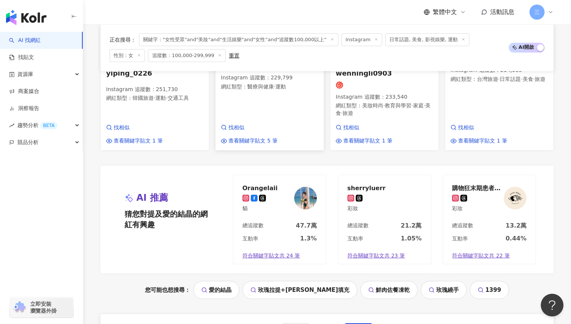
scroll to position [791, 0]
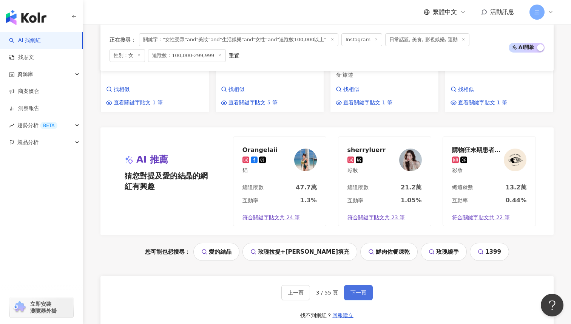
click at [354, 289] on span "下一頁" at bounding box center [358, 292] width 16 height 6
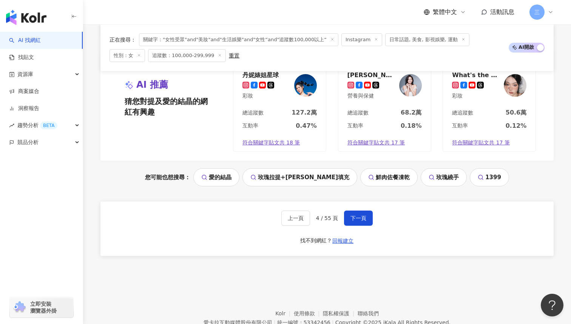
scroll to position [888, 0]
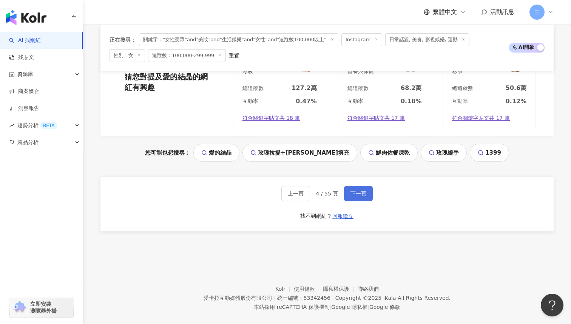
click at [364, 190] on span "下一頁" at bounding box center [358, 193] width 16 height 6
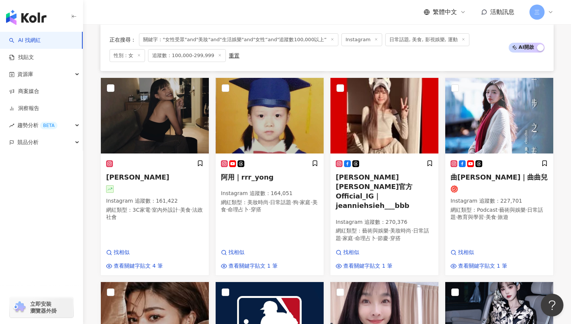
scroll to position [428, 0]
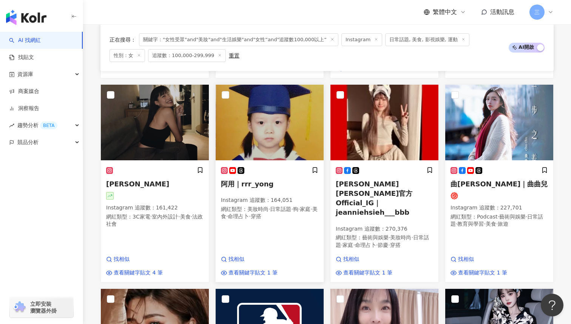
click at [253, 188] on h5 "阿用｜rrr_yong" at bounding box center [269, 183] width 97 height 9
click at [132, 188] on span "Lisa Sung" at bounding box center [137, 184] width 63 height 8
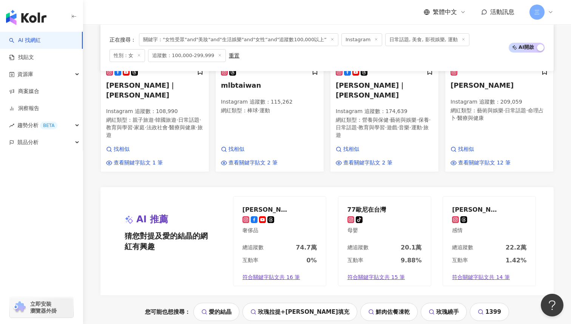
scroll to position [798, 0]
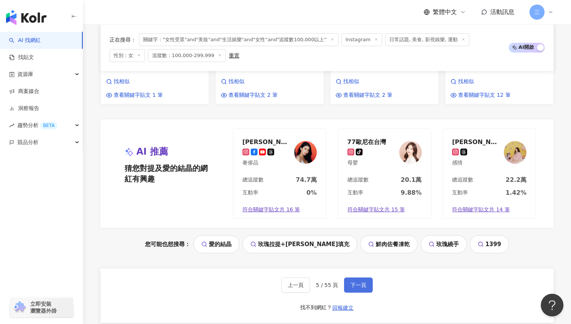
click at [359, 282] on span "下一頁" at bounding box center [358, 285] width 16 height 6
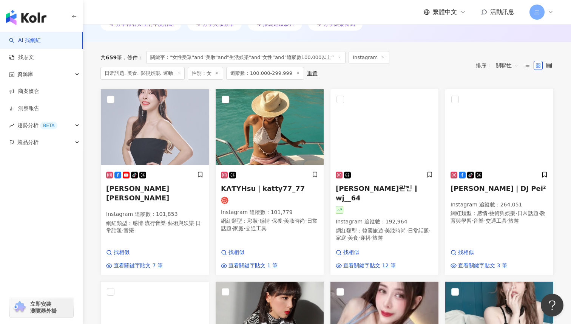
scroll to position [242, 0]
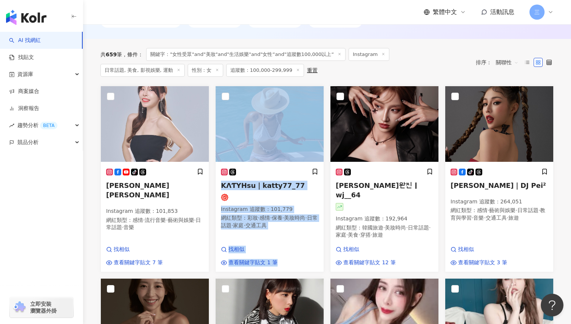
click at [327, 158] on div "婉蓁완진｜wj__64 Instagram 追蹤數 ： 192,964 網紅類型 ： 韓國旅遊 · 美妝時尚 · 日常話題 · 家庭 · 美食 · 穿…" at bounding box center [384, 179] width 115 height 186
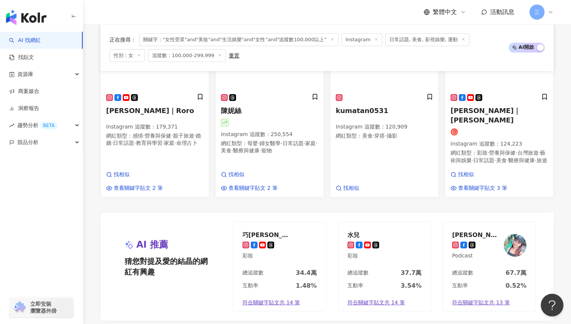
scroll to position [766, 0]
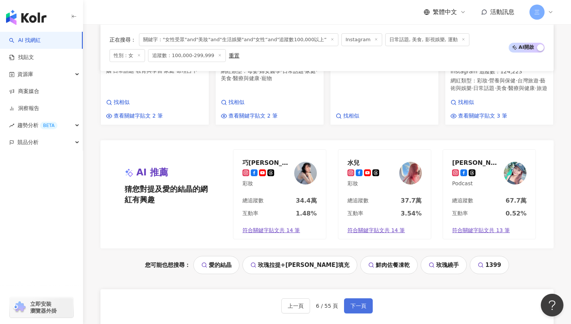
click at [352, 302] on span "下一頁" at bounding box center [358, 305] width 16 height 6
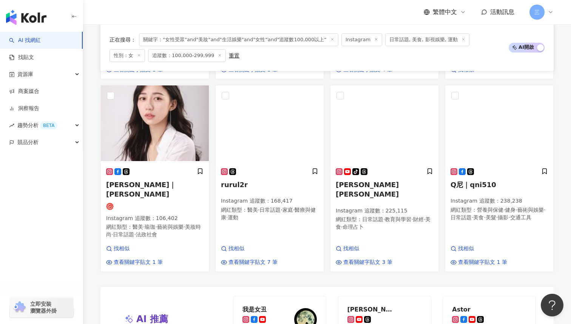
scroll to position [638, 0]
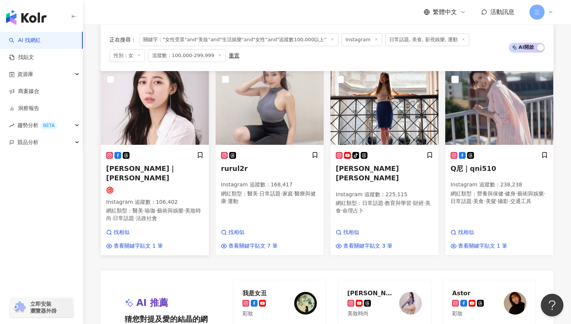
click at [165, 164] on span "張菁菁｜張菁菁Arlena" at bounding box center [141, 172] width 70 height 17
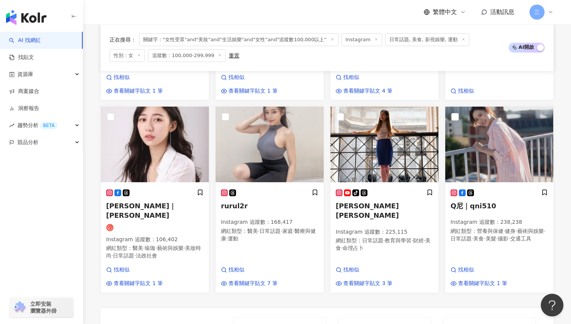
scroll to position [595, 0]
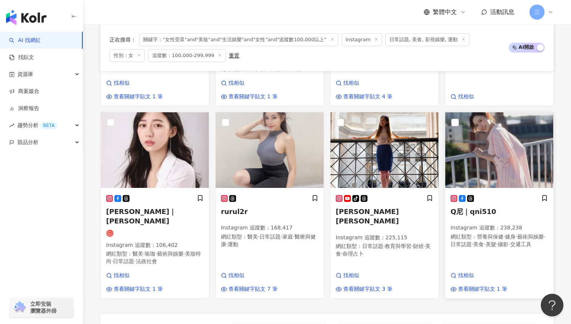
click at [474, 207] on span "Q尼｜qni510" at bounding box center [473, 211] width 46 height 8
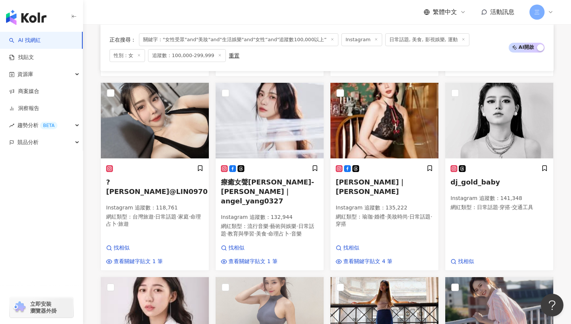
scroll to position [430, 0]
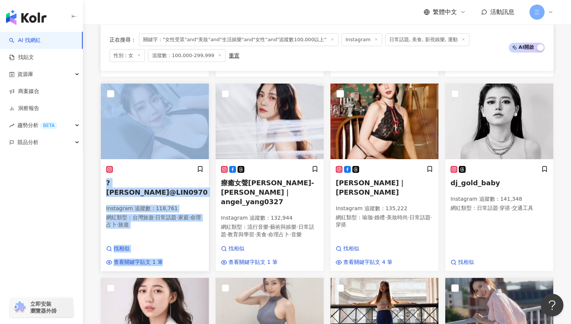
click at [163, 171] on div at bounding box center [154, 169] width 97 height 8
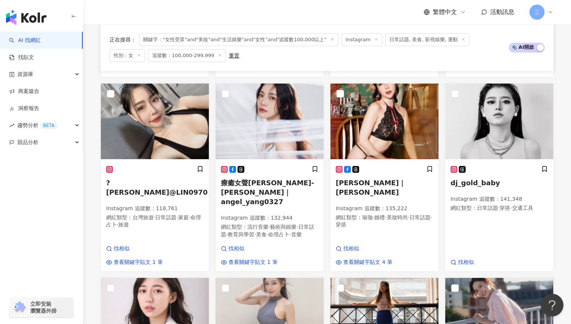
click at [327, 79] on div "蔡健雅 Tanya Chua｜chua.tanya Instagram 追蹤數 ： 172,276 網紅類型 ： 電影 · 3C家電 · 藝術與娛樂 · 教育…" at bounding box center [326, 180] width 459 height 565
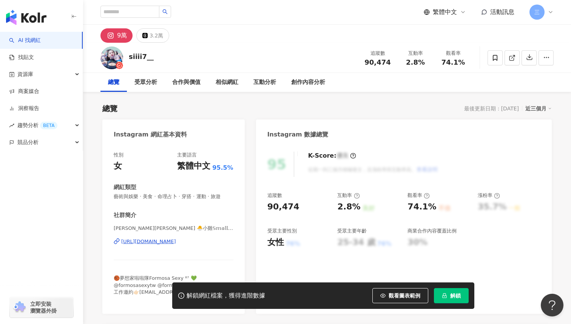
scroll to position [6, 0]
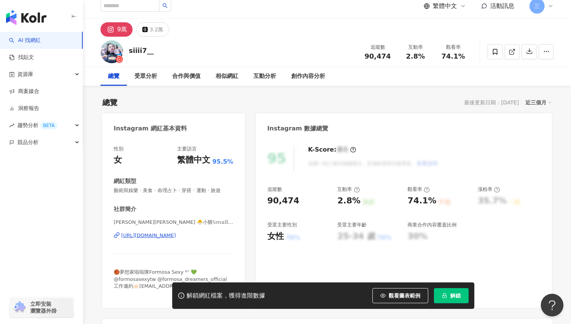
click at [168, 236] on div "[URL][DOMAIN_NAME]" at bounding box center [148, 235] width 55 height 7
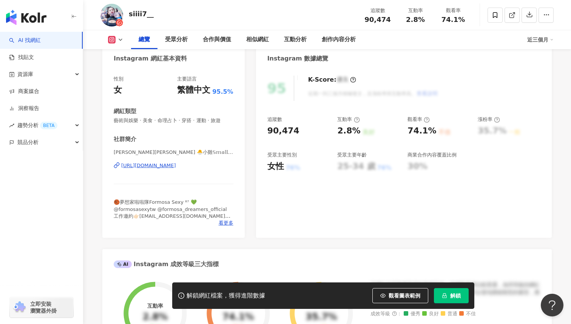
scroll to position [74, 0]
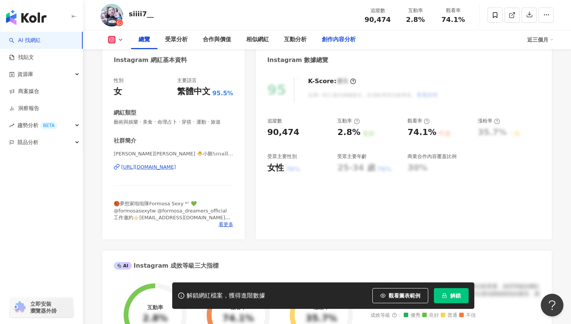
click at [333, 42] on div "創作內容分析" at bounding box center [339, 39] width 34 height 9
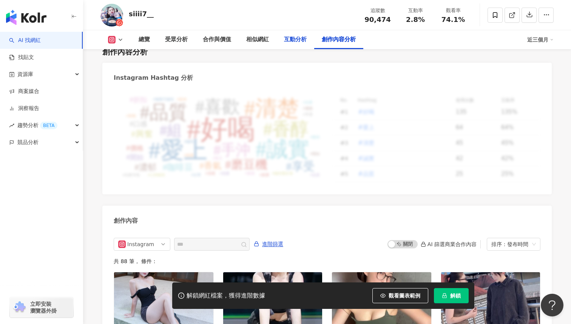
click at [291, 37] on div "互動分析" at bounding box center [295, 39] width 23 height 9
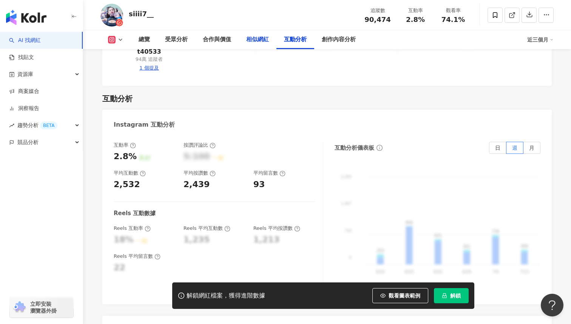
click at [264, 39] on div "相似網紅" at bounding box center [257, 39] width 23 height 9
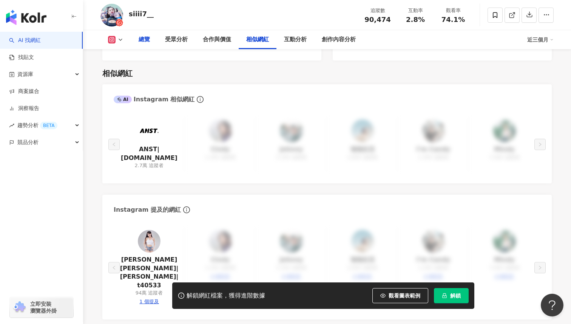
click at [143, 43] on div "總覽" at bounding box center [144, 39] width 11 height 9
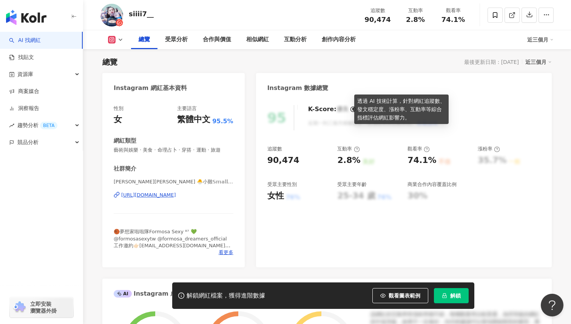
click at [350, 109] on icon at bounding box center [353, 109] width 6 height 6
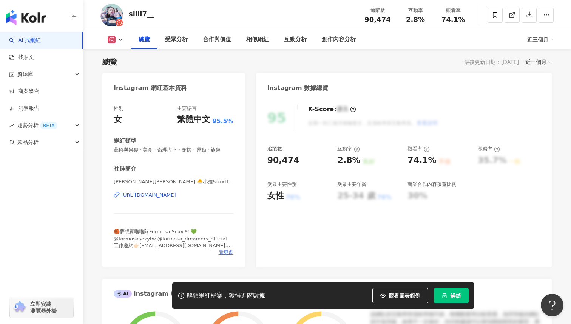
click at [225, 253] on span "看更多" at bounding box center [226, 252] width 15 height 7
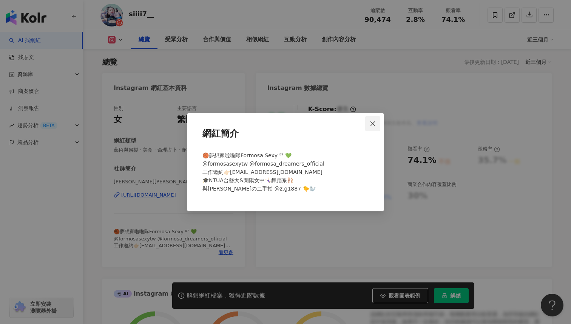
click at [372, 121] on icon "close" at bounding box center [373, 123] width 6 height 6
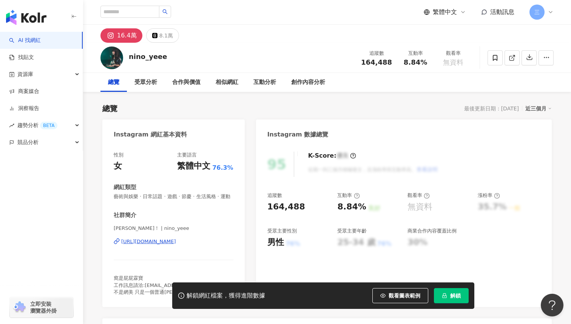
scroll to position [20, 0]
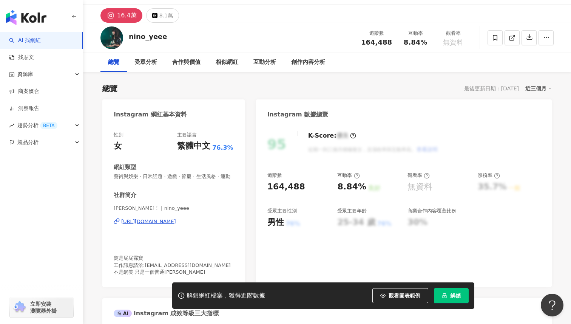
click at [170, 224] on div "https://www.instagram.com/nino_yeee/" at bounding box center [148, 221] width 55 height 7
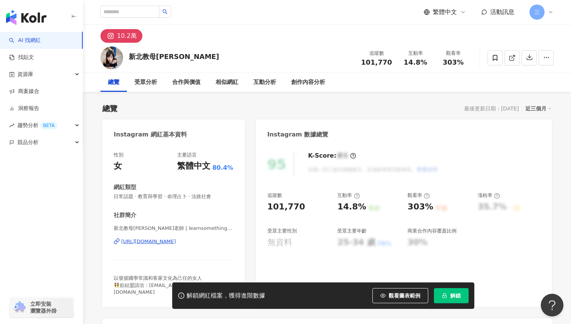
scroll to position [24, 0]
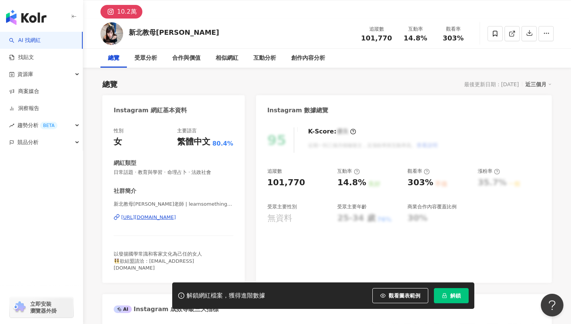
click at [176, 216] on div "[URL][DOMAIN_NAME]" at bounding box center [148, 217] width 55 height 7
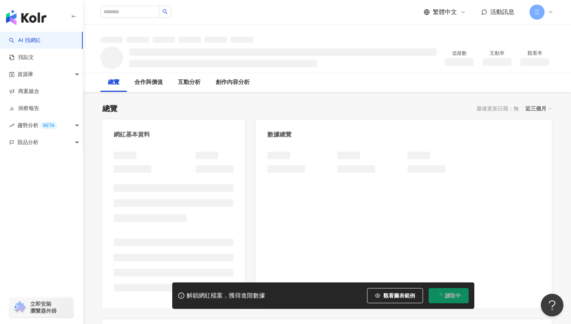
scroll to position [30, 0]
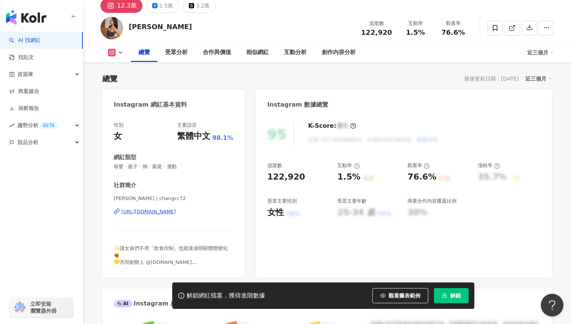
scroll to position [47, 0]
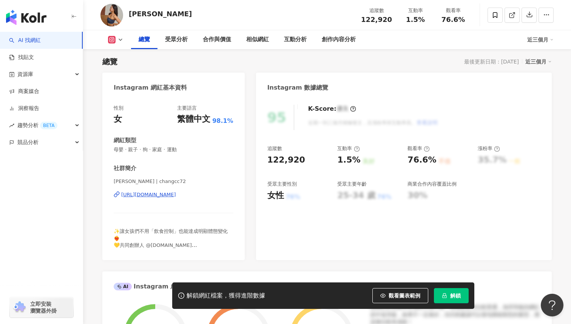
click at [172, 194] on div "[URL][DOMAIN_NAME]" at bounding box center [148, 194] width 55 height 7
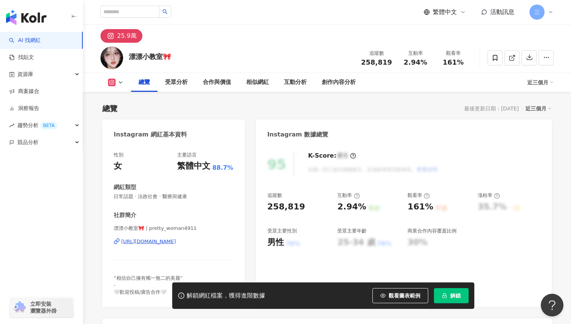
scroll to position [55, 0]
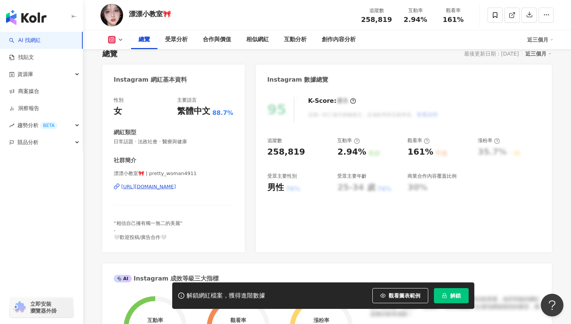
click at [176, 185] on div "https://www.instagram.com/pretty_woman4911/" at bounding box center [148, 186] width 55 height 7
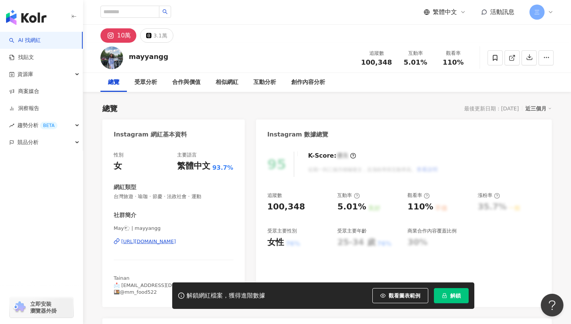
click at [176, 242] on div "https://www.instagram.com/mayyangg/" at bounding box center [148, 241] width 55 height 7
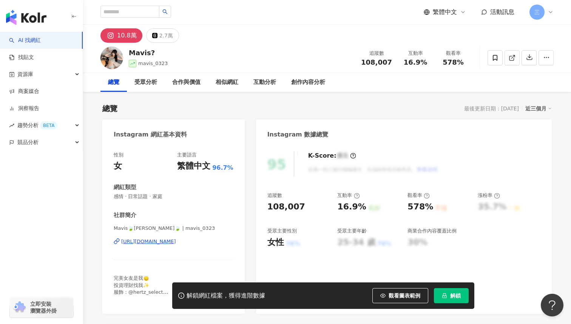
click at [176, 243] on div "https://www.instagram.com/mavis_0323/" at bounding box center [148, 241] width 55 height 7
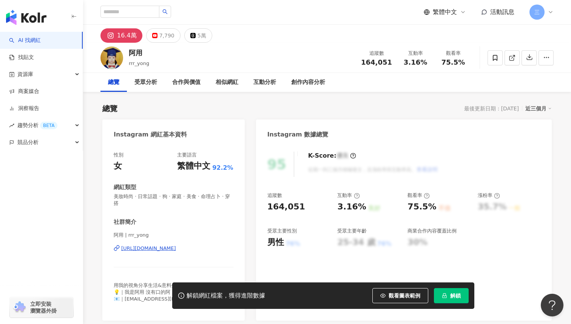
click at [176, 245] on div "https://www.instagram.com/rrr_yong/" at bounding box center [148, 248] width 55 height 7
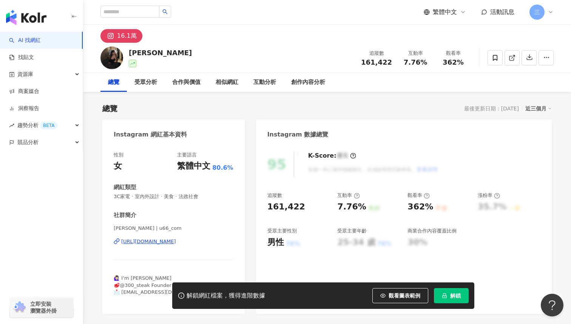
scroll to position [0, 0]
click at [176, 239] on div "https://www.instagram.com/u66_com/" at bounding box center [148, 240] width 55 height 7
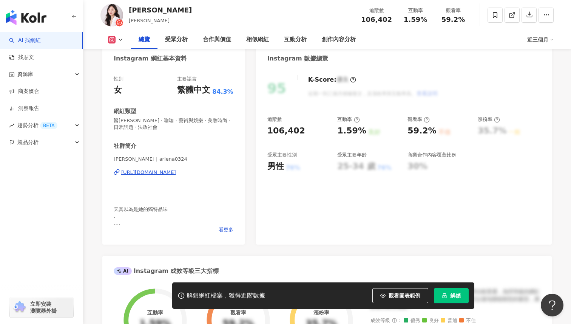
click at [176, 174] on div "[URL][DOMAIN_NAME]" at bounding box center [148, 172] width 55 height 7
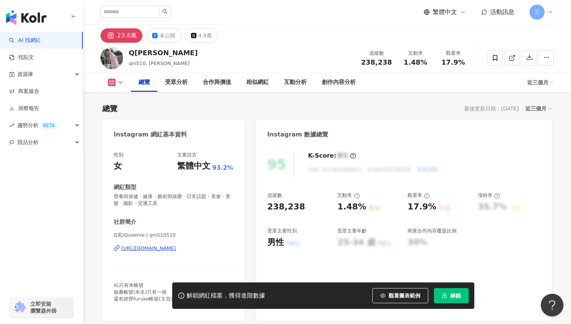
scroll to position [85, 0]
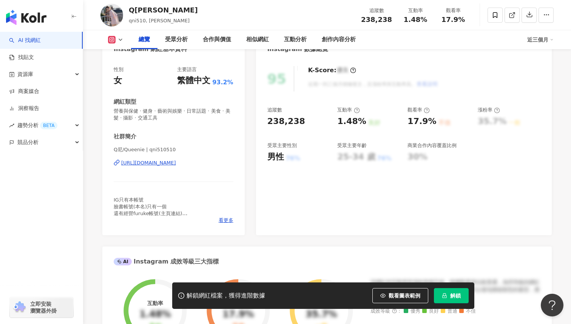
click at [176, 161] on div "https://www.instagram.com/qni510510/" at bounding box center [148, 162] width 55 height 7
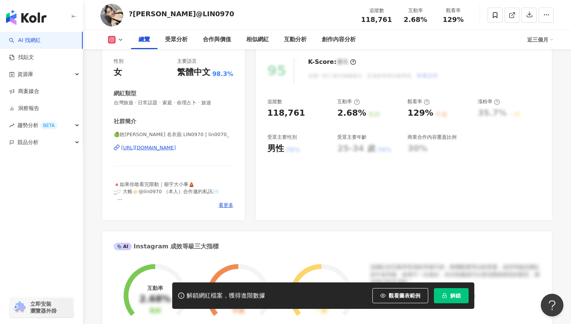
click at [176, 149] on div "[URL][DOMAIN_NAME]" at bounding box center [148, 147] width 55 height 7
